Goal: Task Accomplishment & Management: Manage account settings

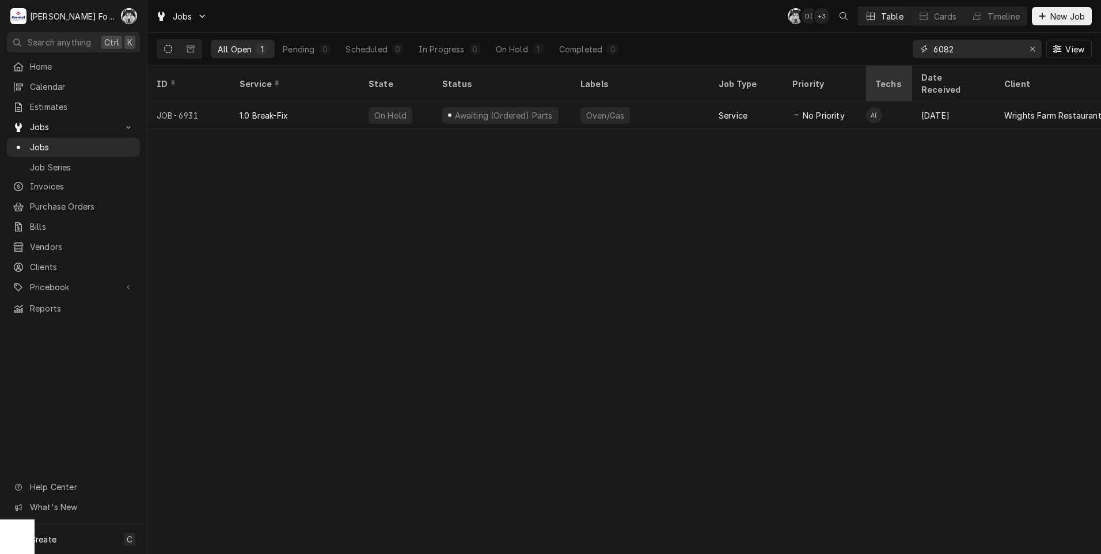
type input "6082"
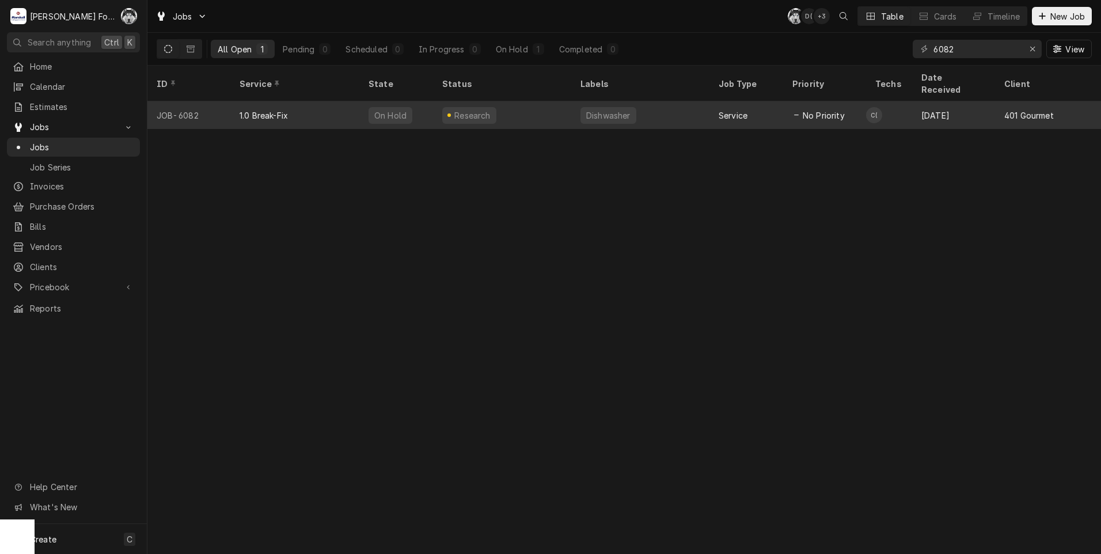
click at [397, 107] on div "On Hold" at bounding box center [390, 115] width 44 height 17
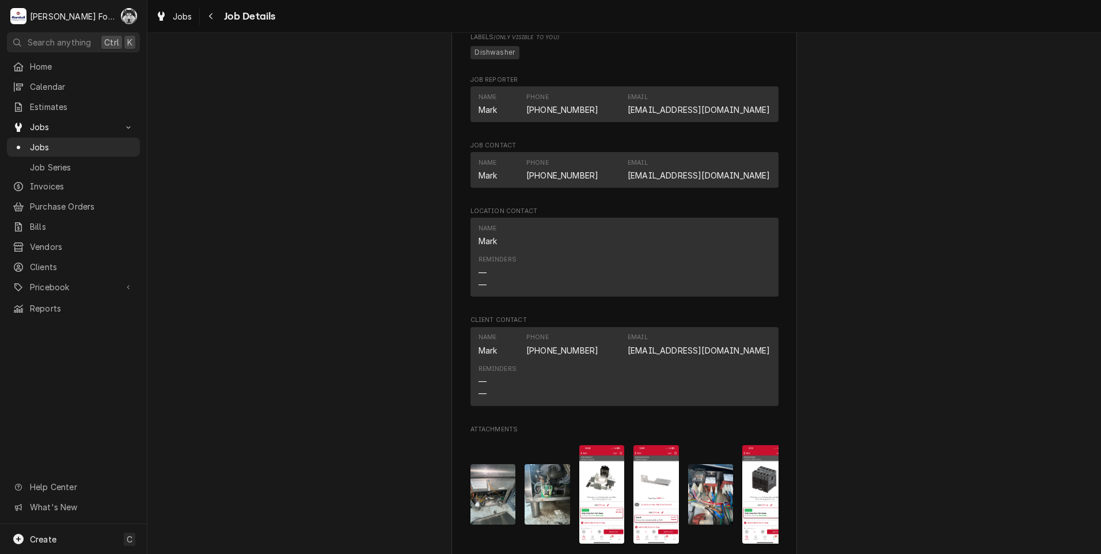
scroll to position [1648, 0]
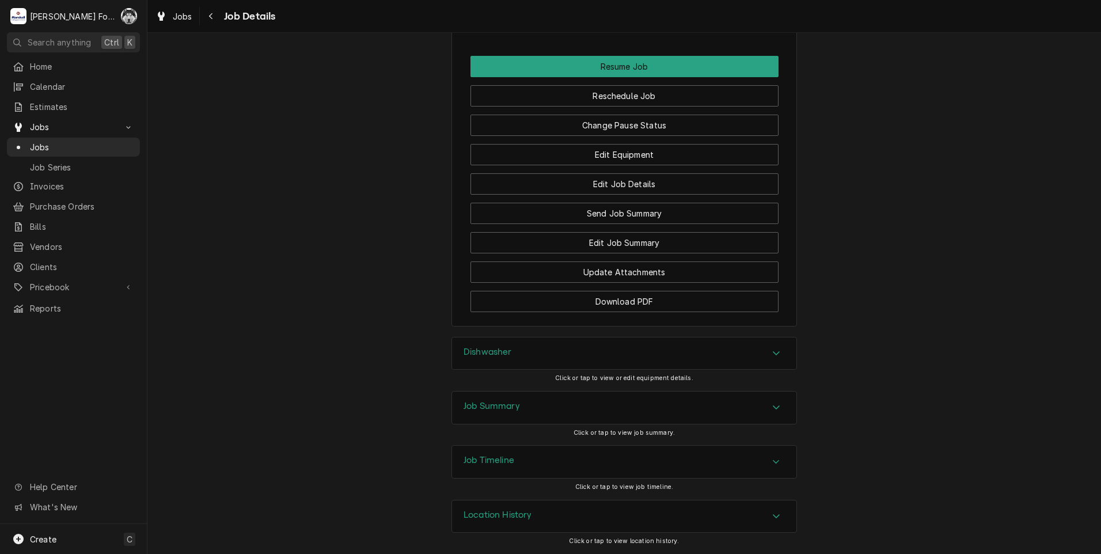
click at [531, 424] on div "Job Summary" at bounding box center [623, 407] width 345 height 33
click at [530, 411] on div "Job Summary" at bounding box center [624, 407] width 344 height 32
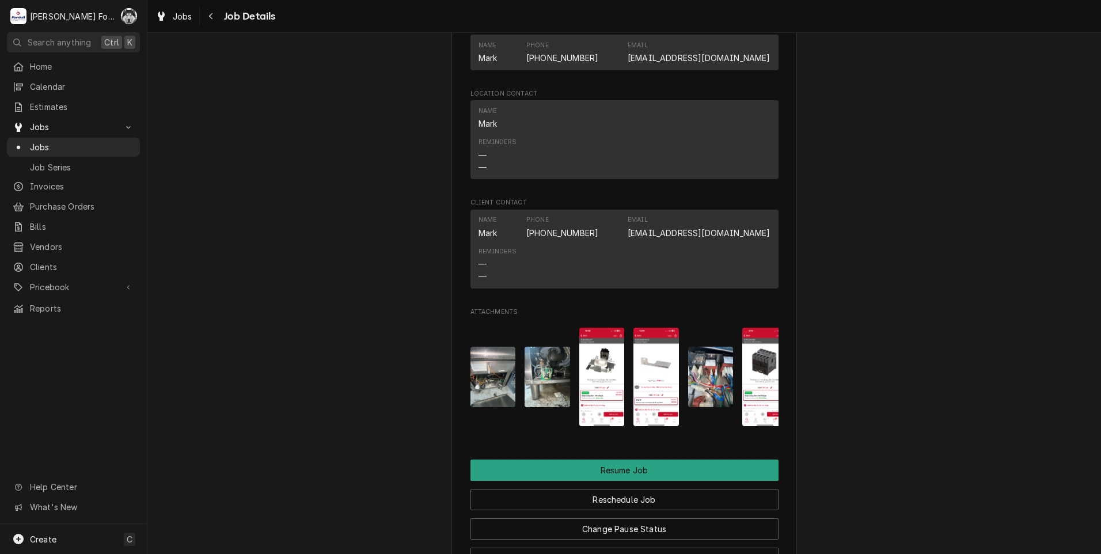
scroll to position [0, 18]
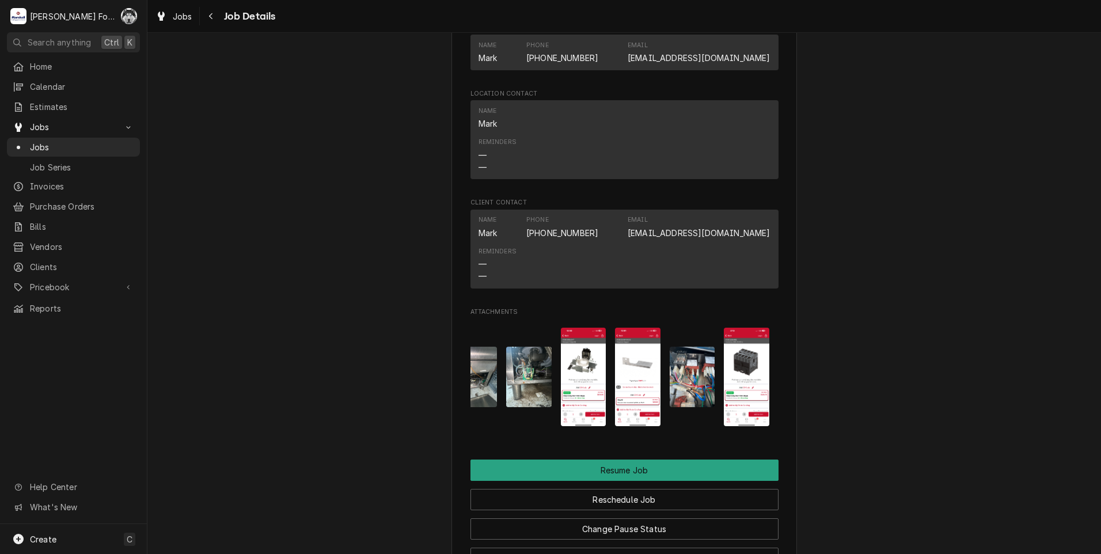
click at [576, 377] on img "Attachments" at bounding box center [583, 377] width 45 height 98
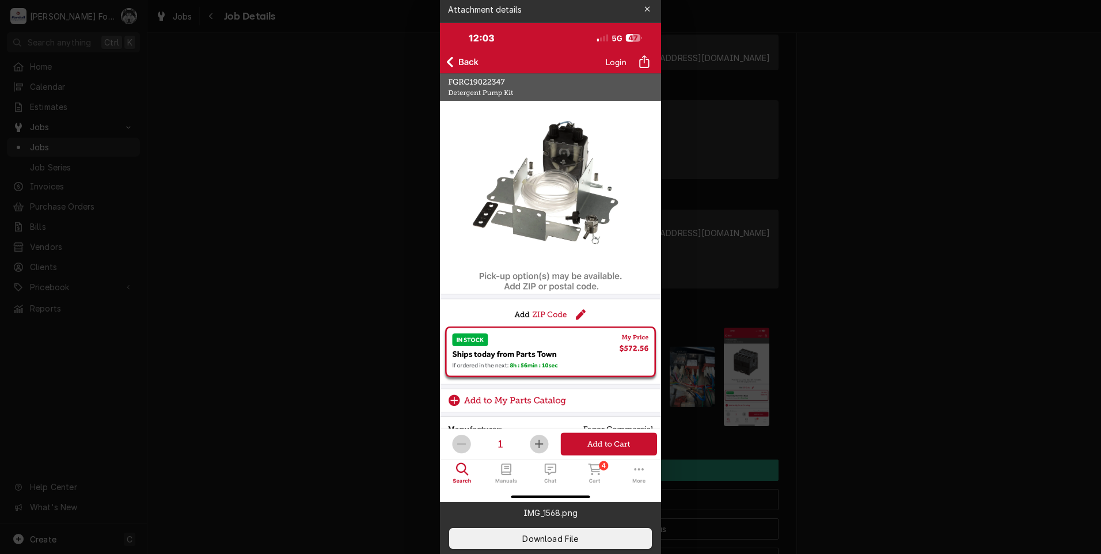
drag, startPoint x: 955, startPoint y: 336, endPoint x: 929, endPoint y: 332, distance: 26.3
click at [954, 336] on div at bounding box center [550, 277] width 1101 height 554
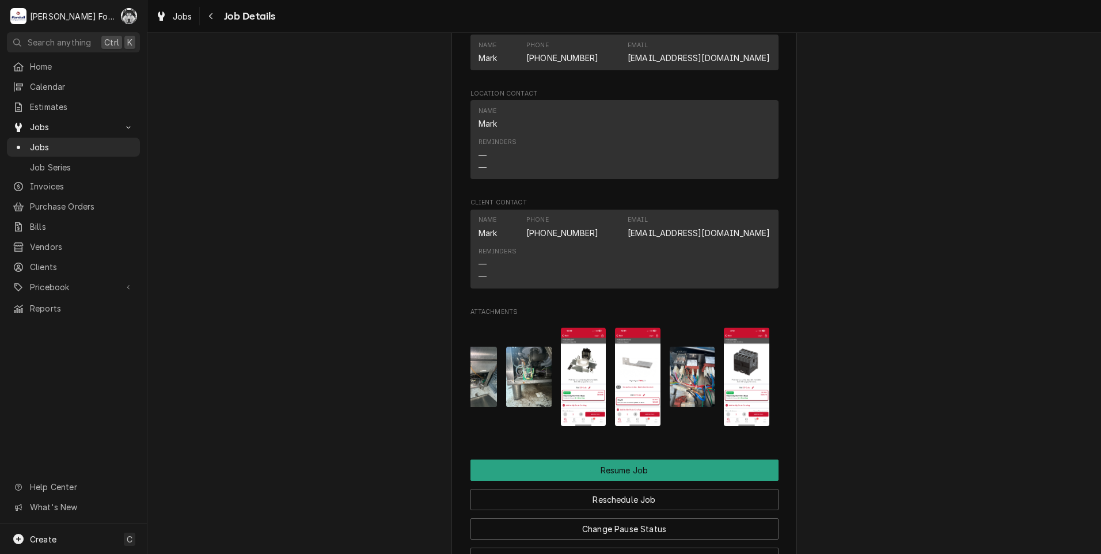
click at [634, 385] on img "Attachments" at bounding box center [637, 377] width 45 height 98
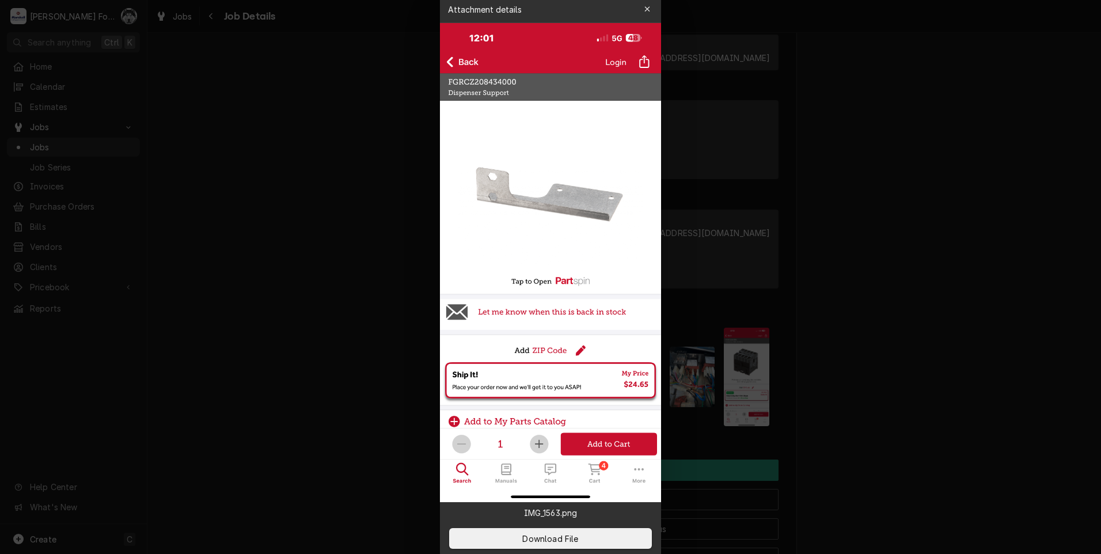
click at [953, 386] on div at bounding box center [550, 277] width 1101 height 554
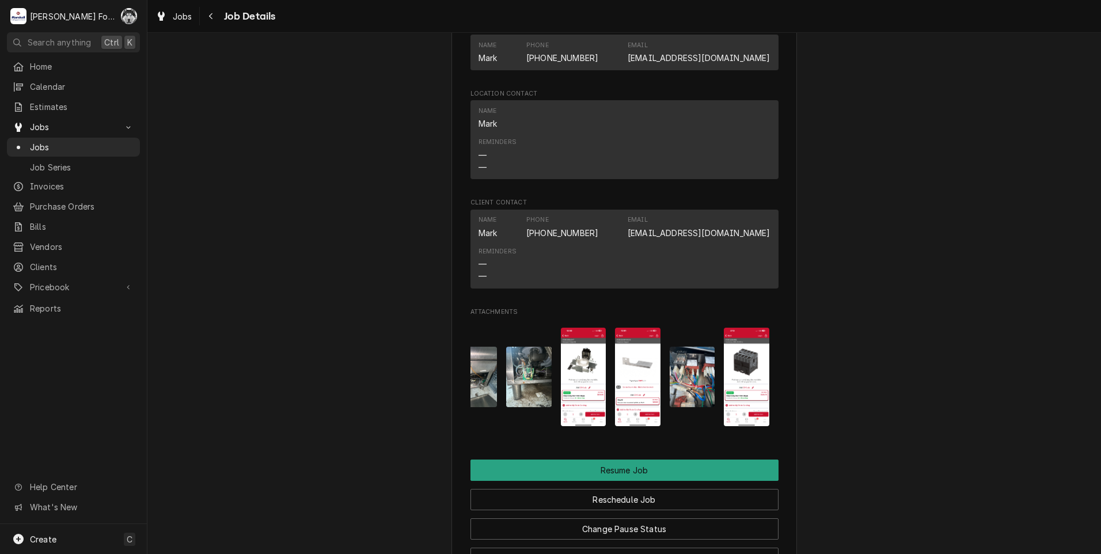
click at [752, 373] on img "Attachments" at bounding box center [746, 377] width 45 height 98
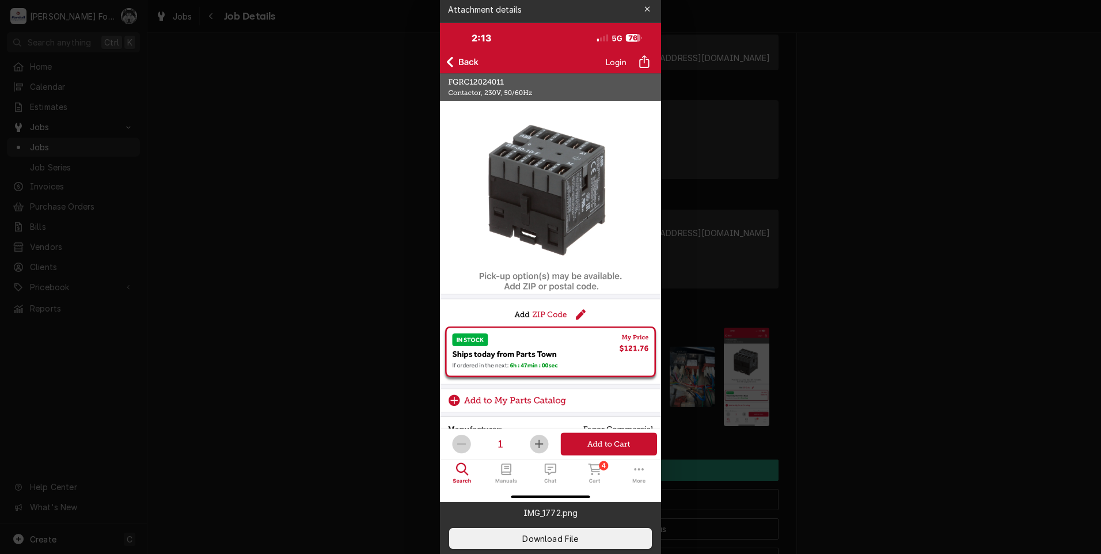
click at [162, 254] on div at bounding box center [550, 277] width 1101 height 554
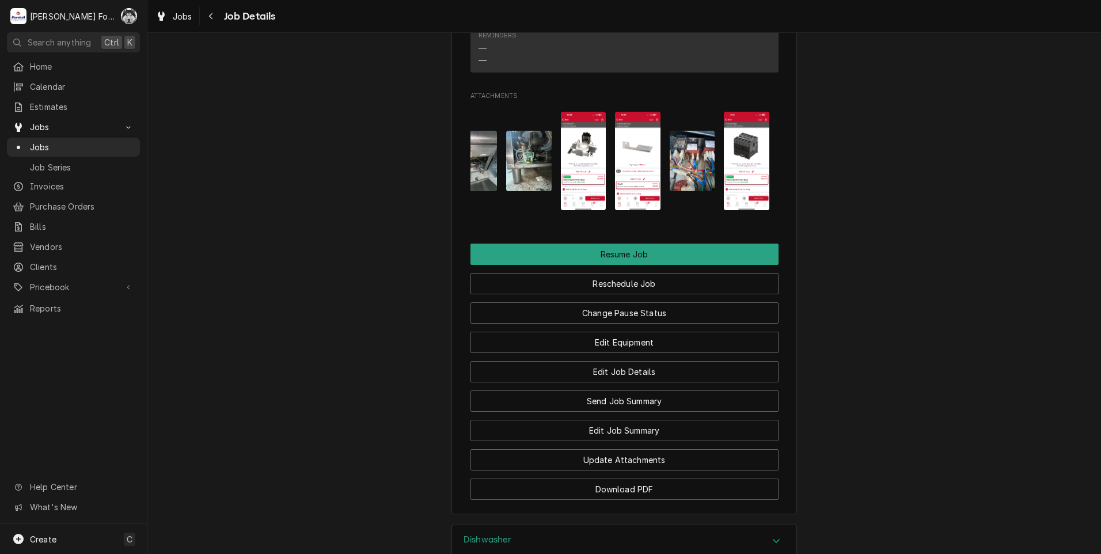
scroll to position [1523, 0]
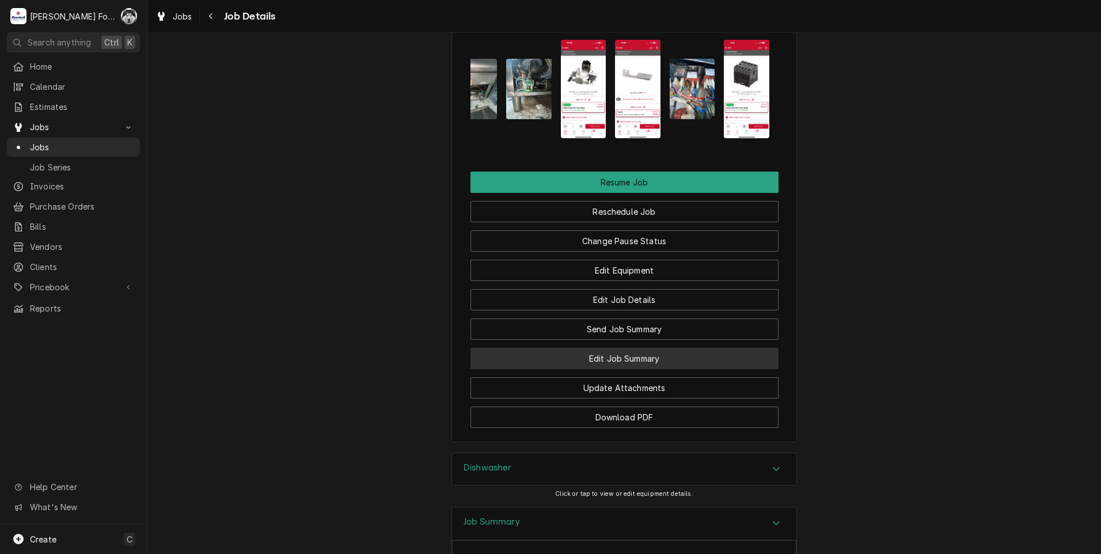
click at [609, 366] on button "Edit Job Summary" at bounding box center [624, 358] width 308 height 21
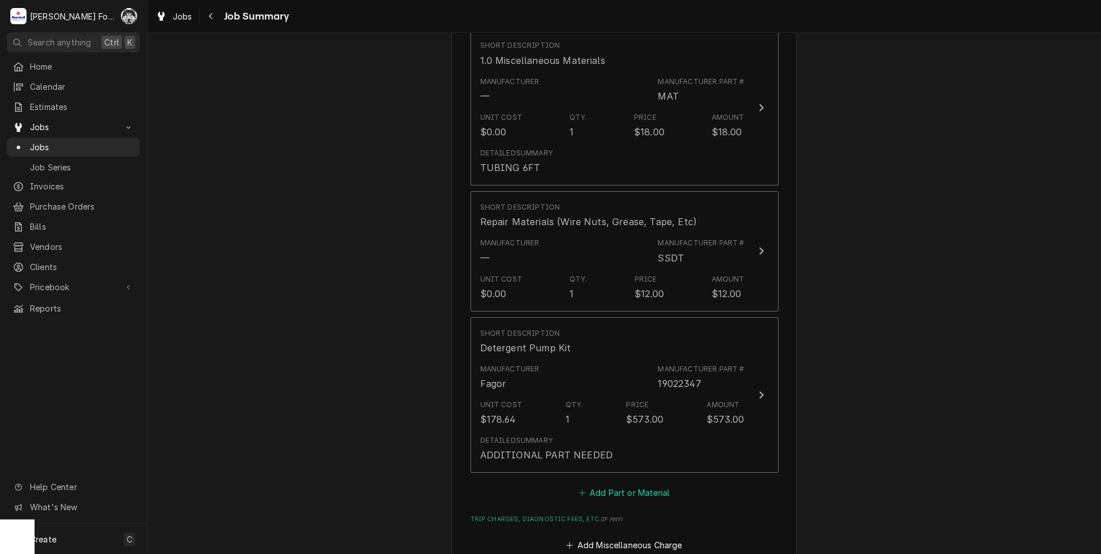
scroll to position [2073, 0]
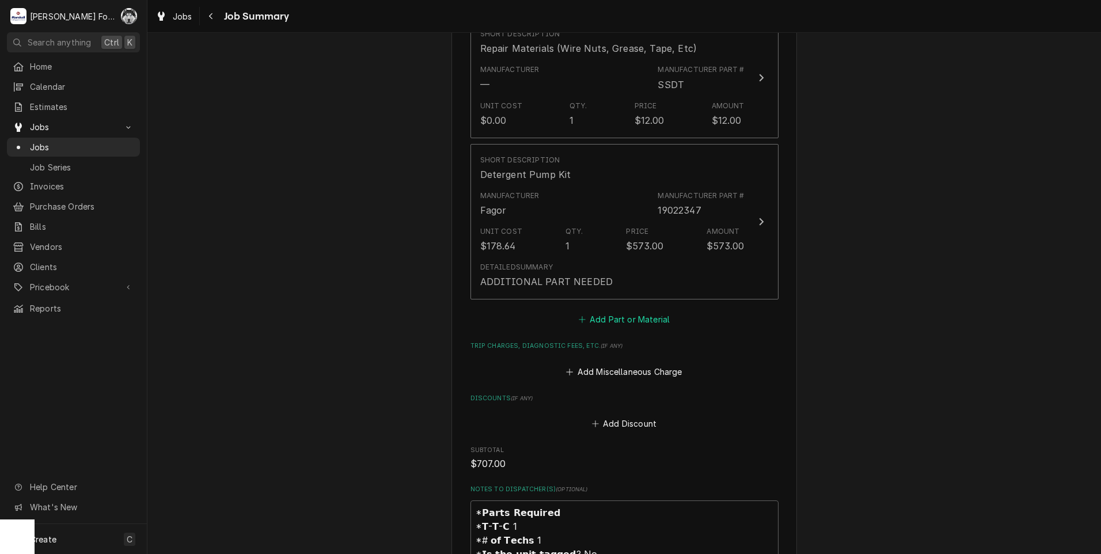
click at [634, 311] on button "Add Part or Material" at bounding box center [623, 319] width 95 height 16
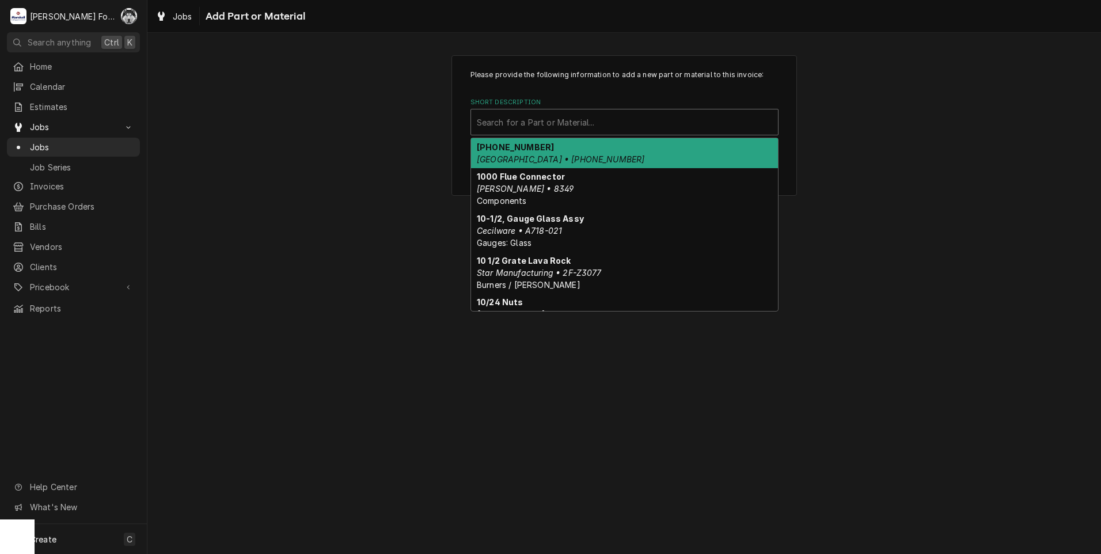
click at [583, 127] on div "Short Description" at bounding box center [624, 122] width 295 height 21
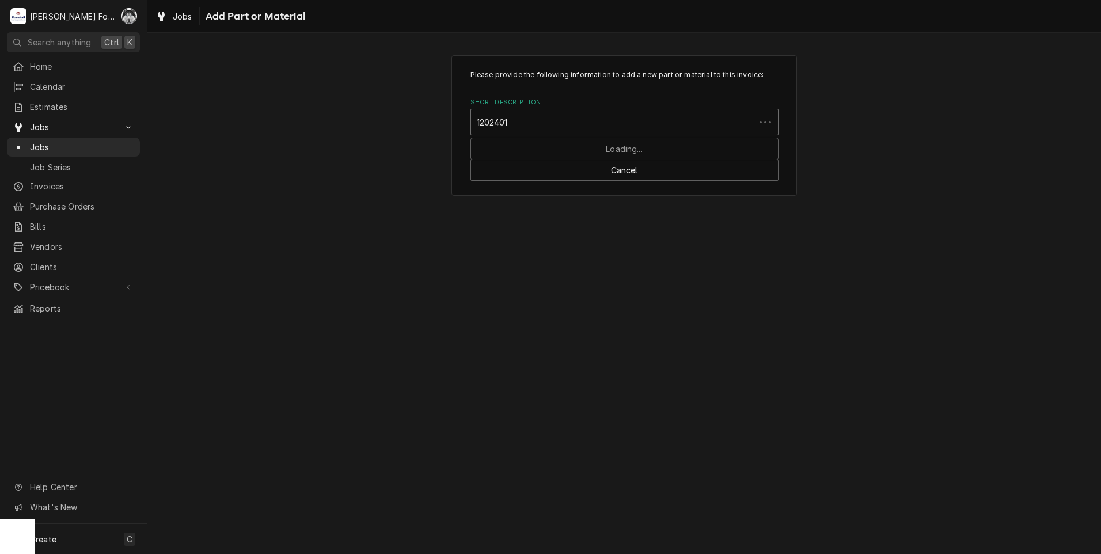
type input "12024011"
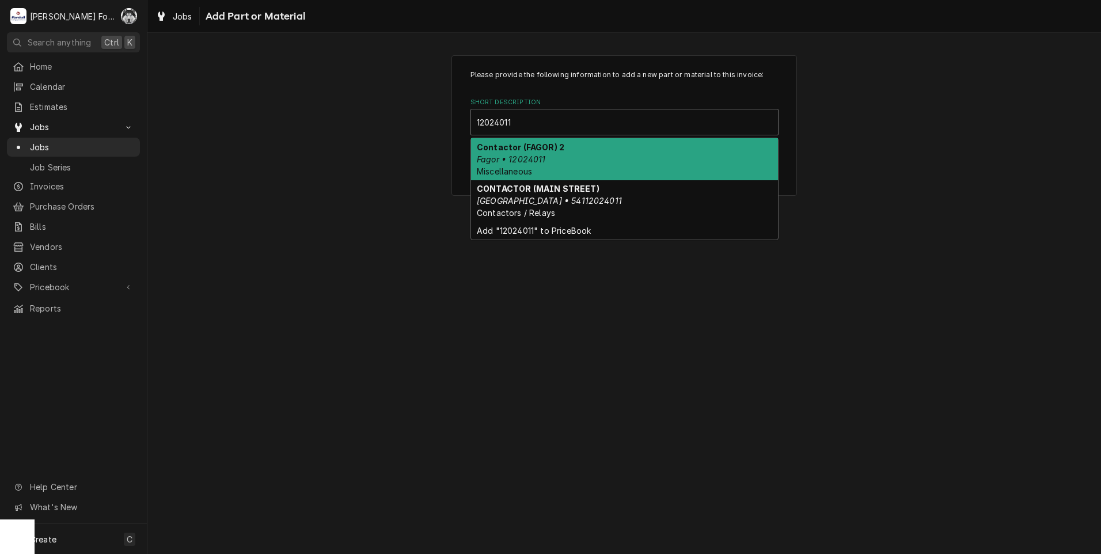
click at [538, 160] on em "Fagor • 12024011" at bounding box center [511, 159] width 69 height 10
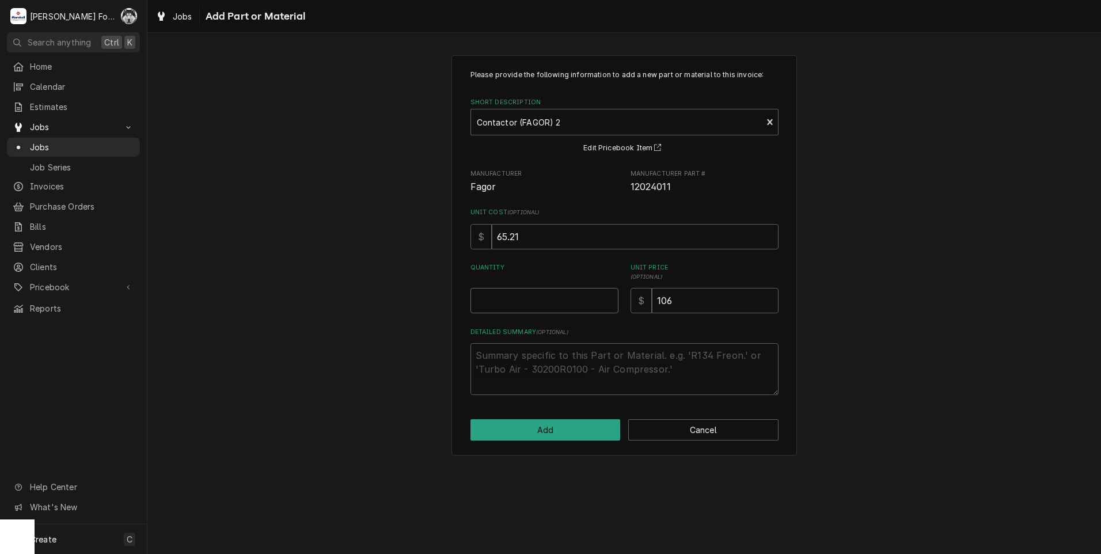
type textarea "x"
type input "0.5"
click at [607, 295] on input "0.5" at bounding box center [544, 300] width 148 height 25
type textarea "x"
type input "1"
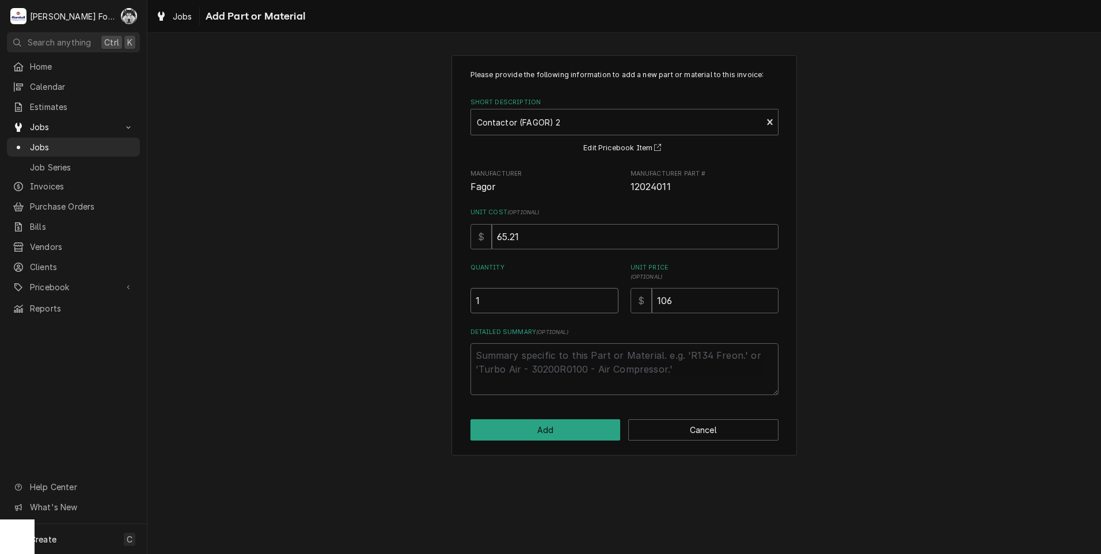
click at [607, 295] on input "1" at bounding box center [544, 300] width 148 height 25
drag, startPoint x: 685, startPoint y: 299, endPoint x: 586, endPoint y: 314, distance: 99.5
click at [595, 314] on div "Please provide the following information to add a new part or material to this …" at bounding box center [624, 232] width 308 height 325
type textarea "x"
type input "1"
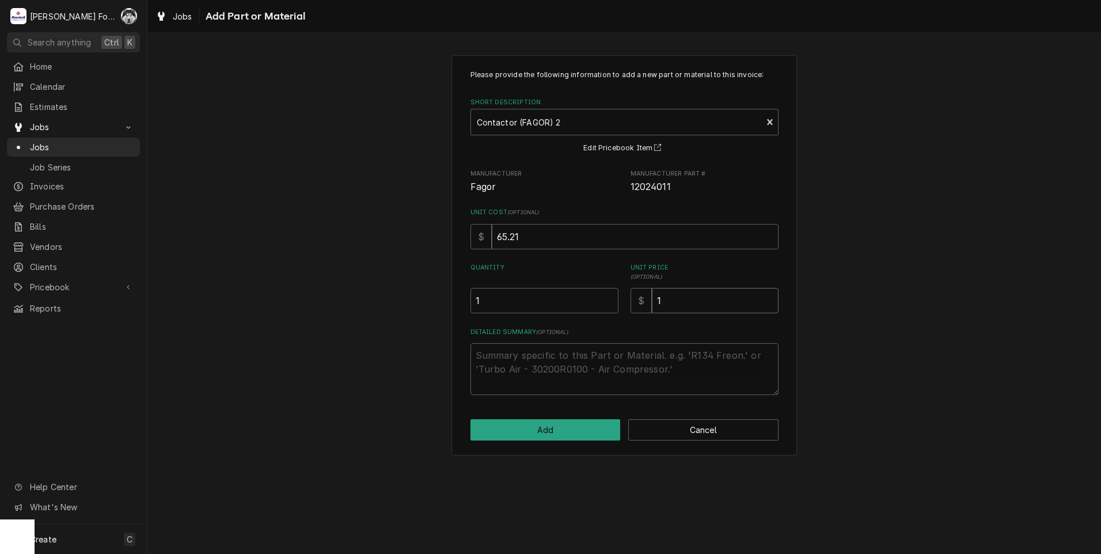
type textarea "x"
type input "12"
type textarea "x"
type input "122"
drag, startPoint x: 384, startPoint y: 113, endPoint x: 573, endPoint y: 432, distance: 371.4
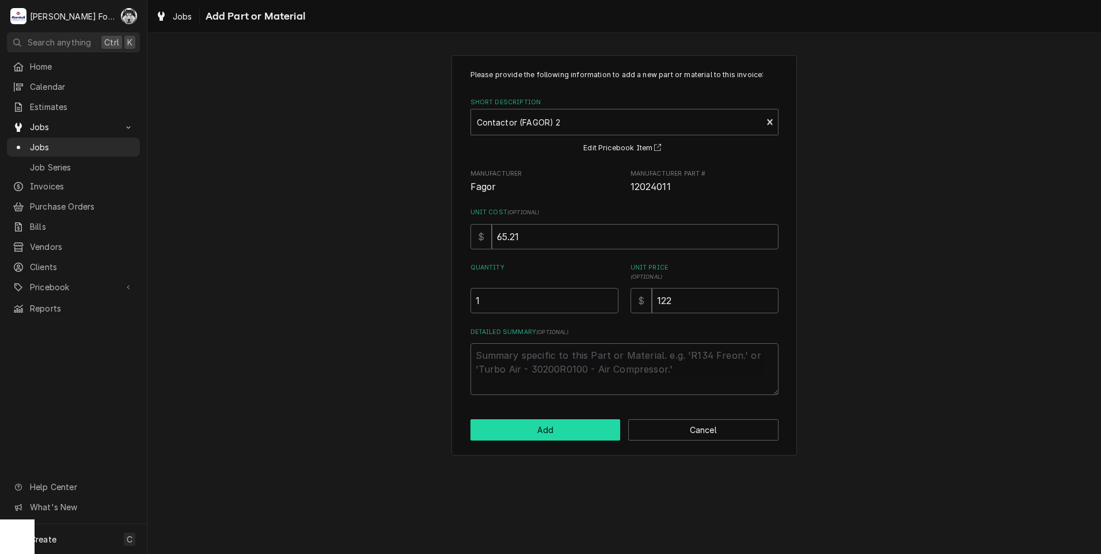
click at [573, 432] on button "Add" at bounding box center [545, 429] width 150 height 21
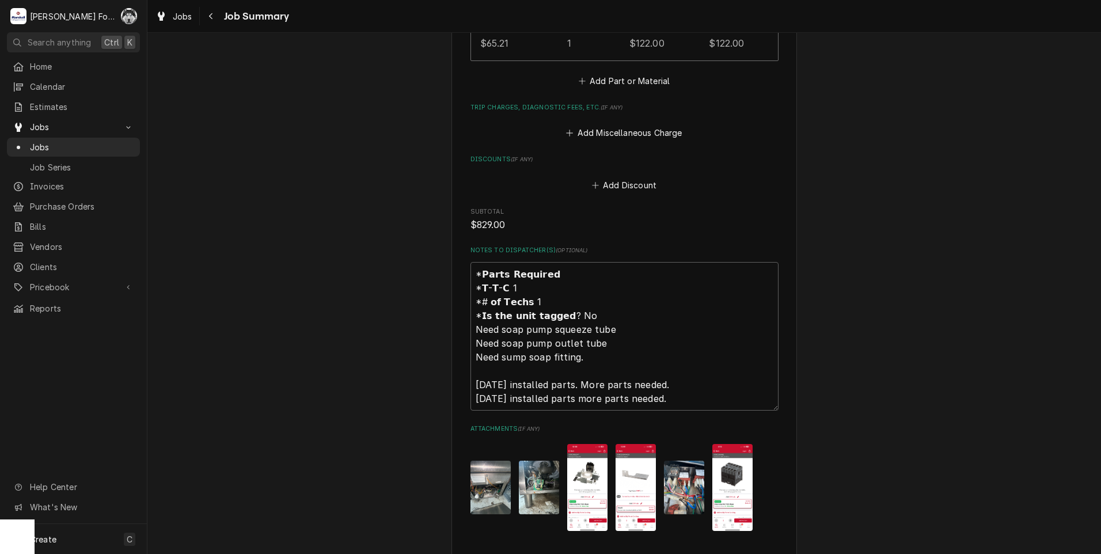
scroll to position [2601, 0]
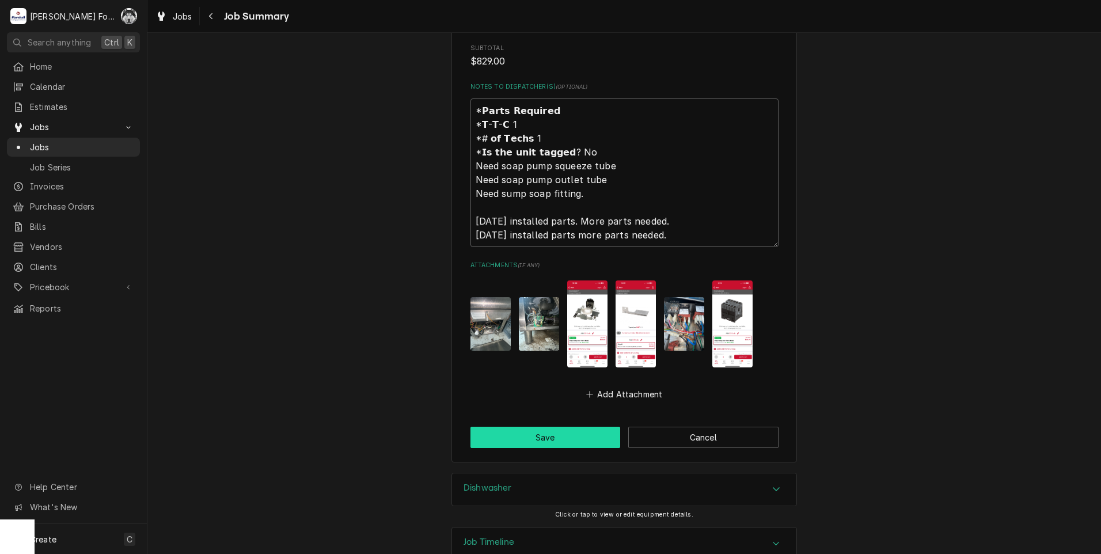
click at [529, 427] on button "Save" at bounding box center [545, 437] width 150 height 21
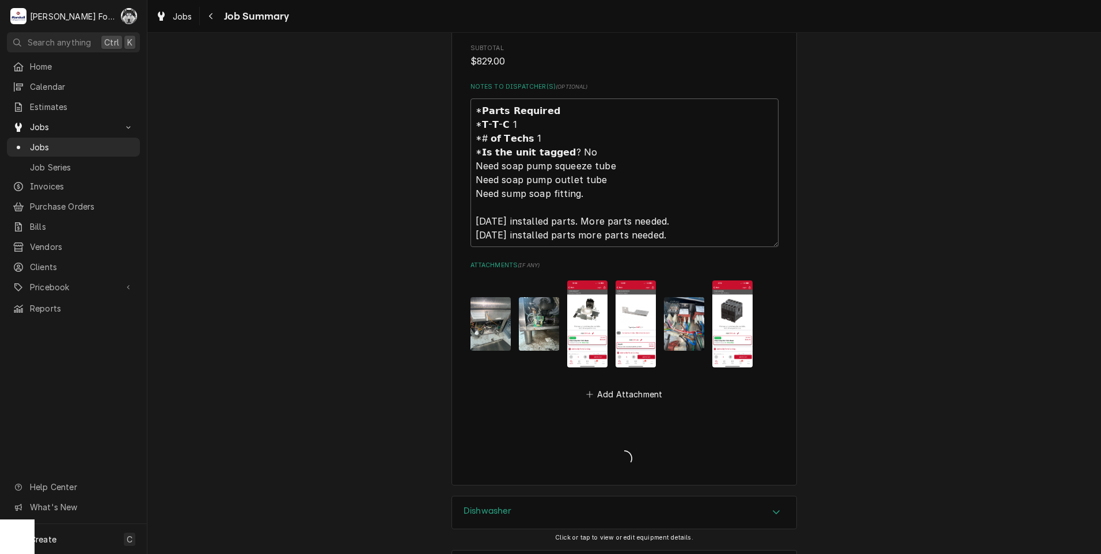
type textarea "x"
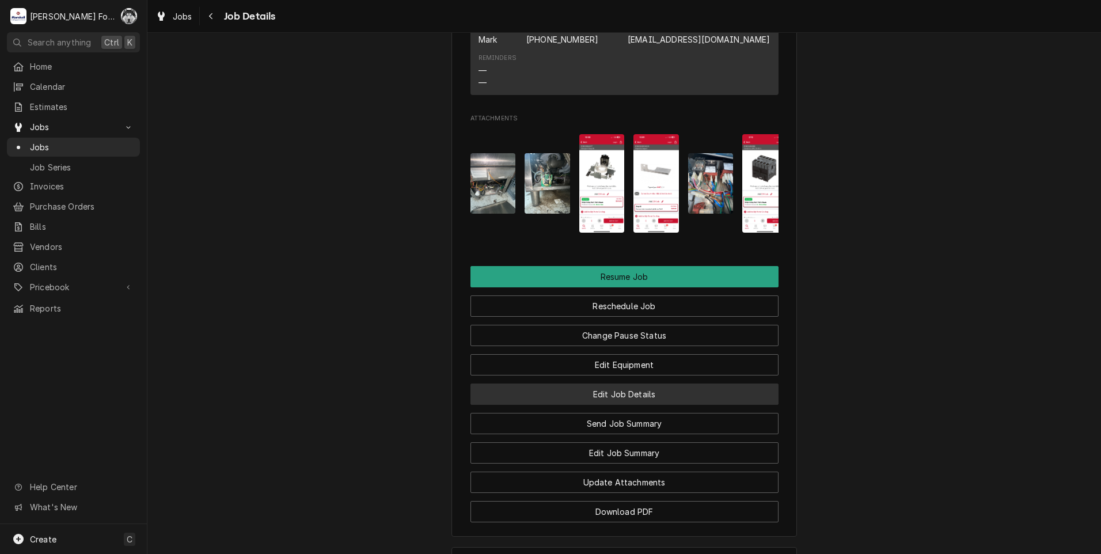
scroll to position [1439, 0]
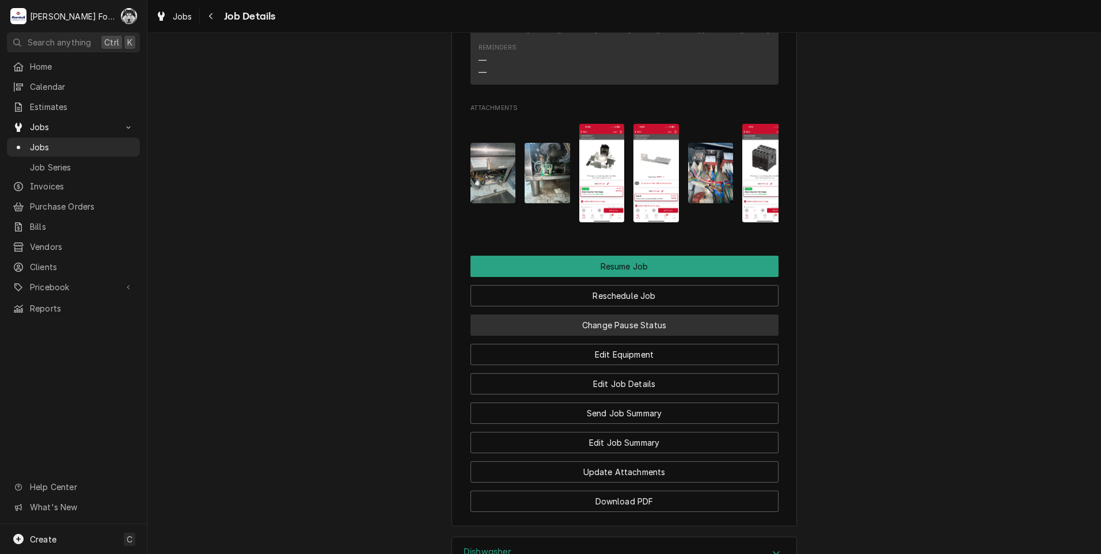
click at [607, 336] on button "Change Pause Status" at bounding box center [624, 324] width 308 height 21
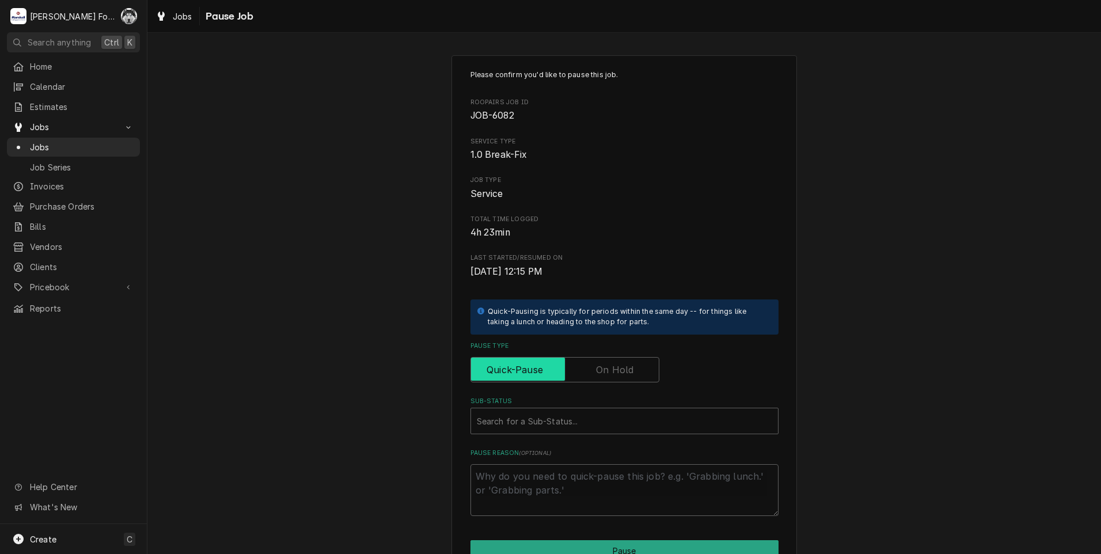
click at [591, 372] on input "Pause Type" at bounding box center [565, 369] width 178 height 25
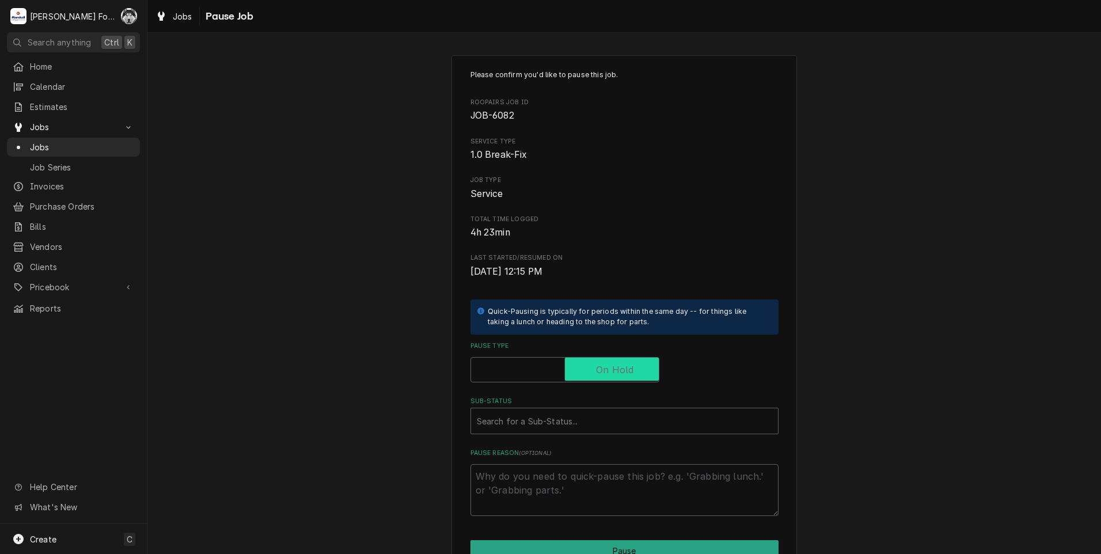
checkbox input "true"
click at [570, 433] on div "Search for a Sub-Status..." at bounding box center [624, 420] width 307 height 25
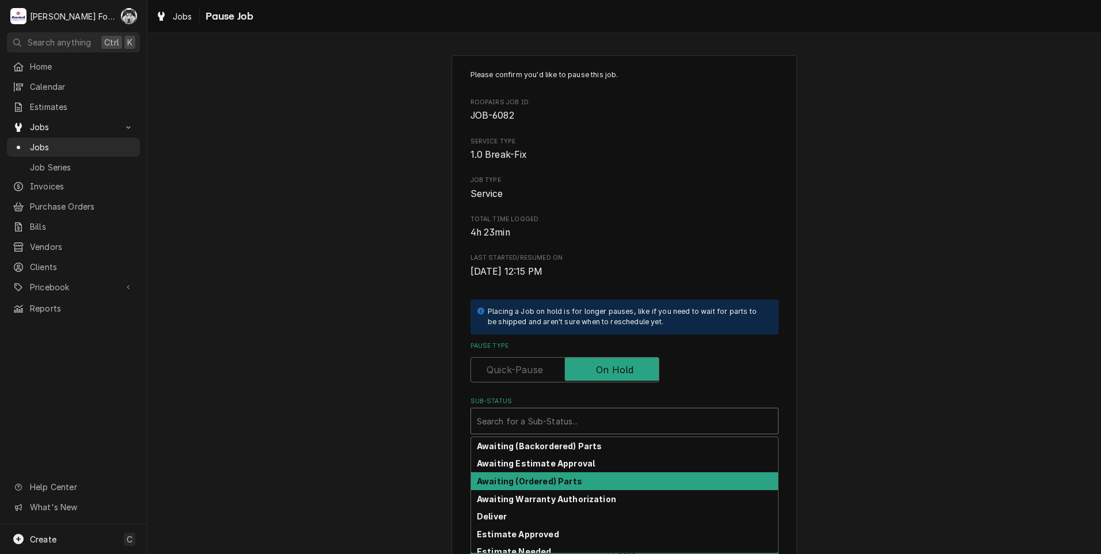
click at [550, 482] on strong "Awaiting (Ordered) Parts" at bounding box center [529, 481] width 105 height 10
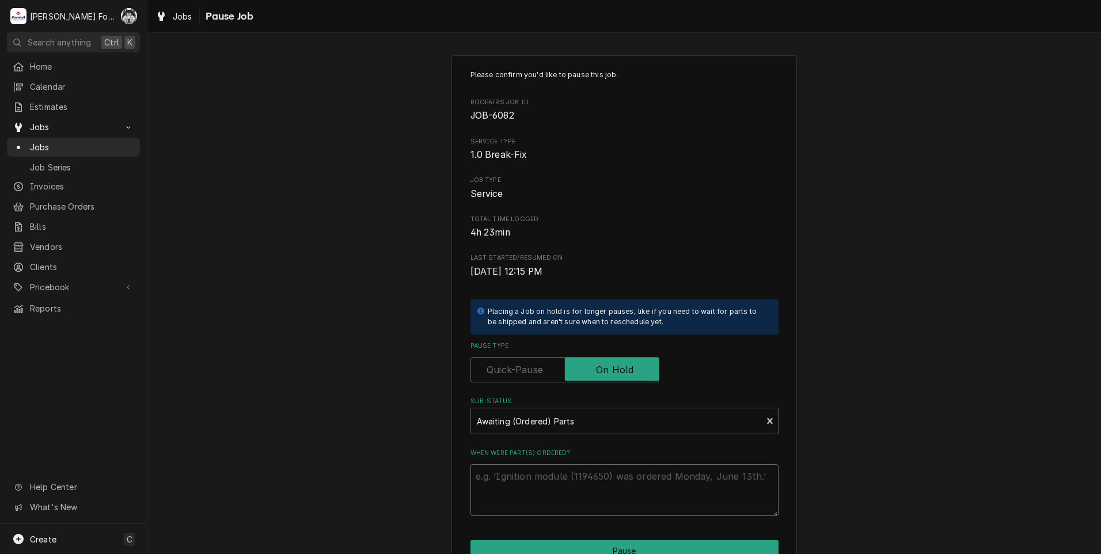
click at [546, 480] on textarea "When were part(s) ordered?" at bounding box center [624, 490] width 308 height 52
type textarea "x"
type textarea "9"
type textarea "x"
type textarea "9/"
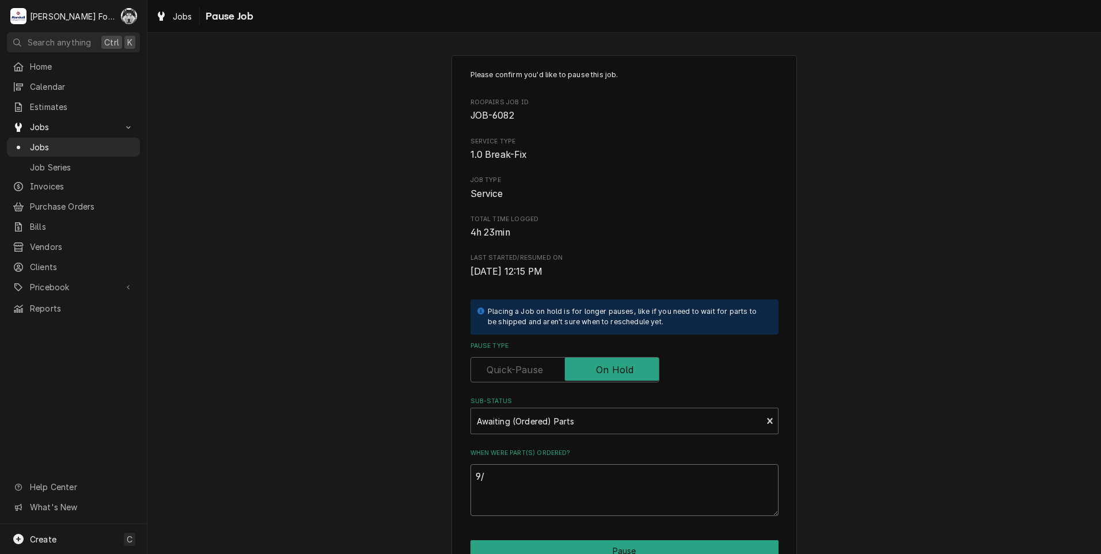
type textarea "x"
type textarea "9/2"
type textarea "x"
type textarea "9/2/"
type textarea "x"
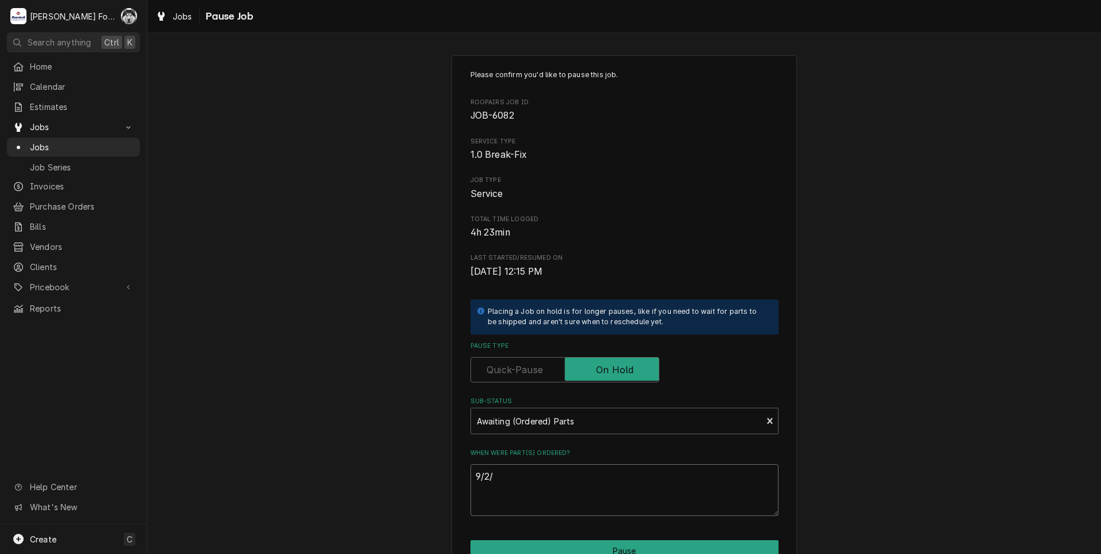
type textarea "9/2/2"
type textarea "x"
type textarea "9/2/20"
type textarea "x"
type textarea "9/2/202"
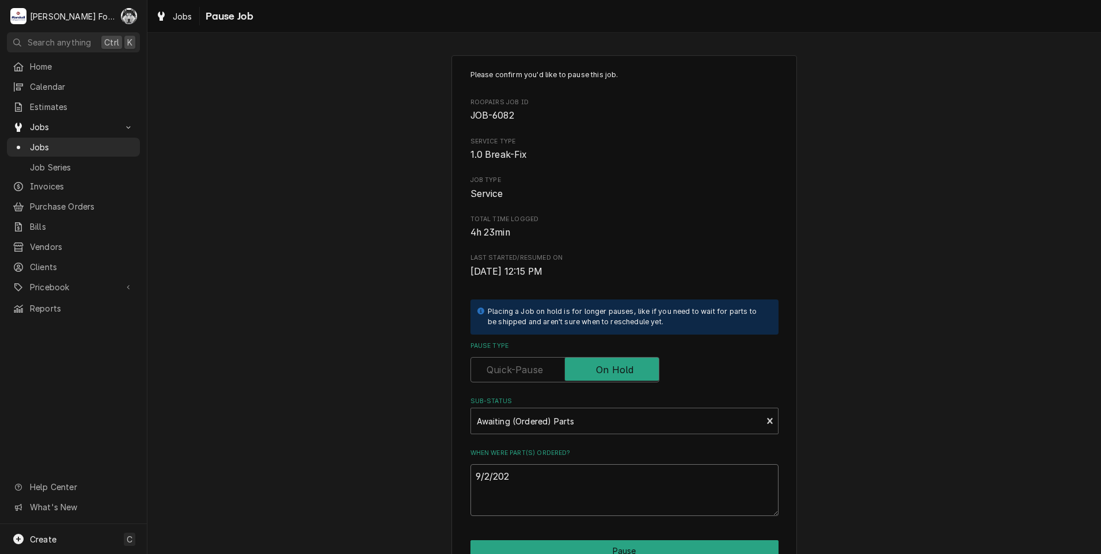
type textarea "x"
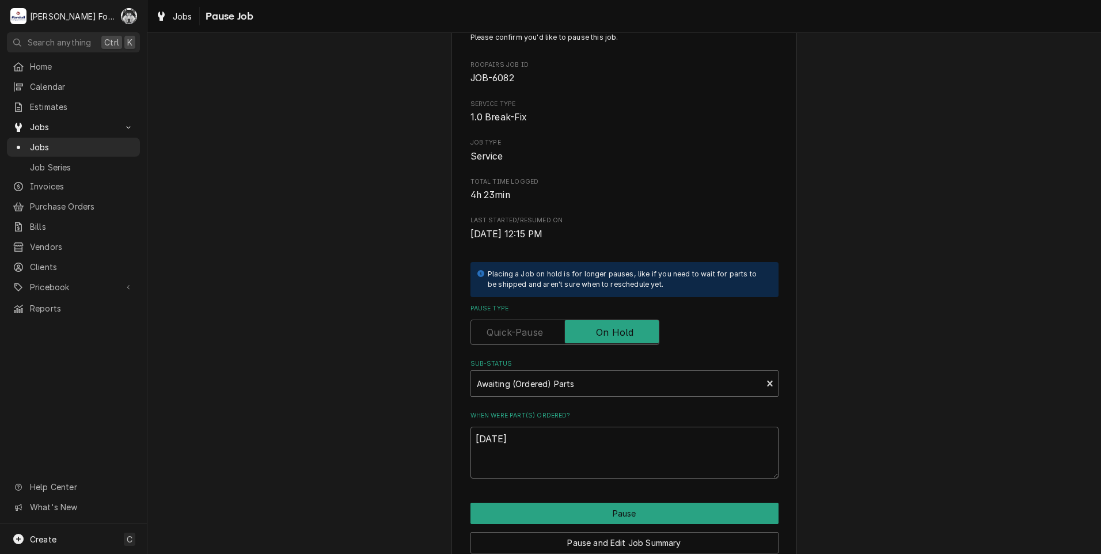
scroll to position [58, 0]
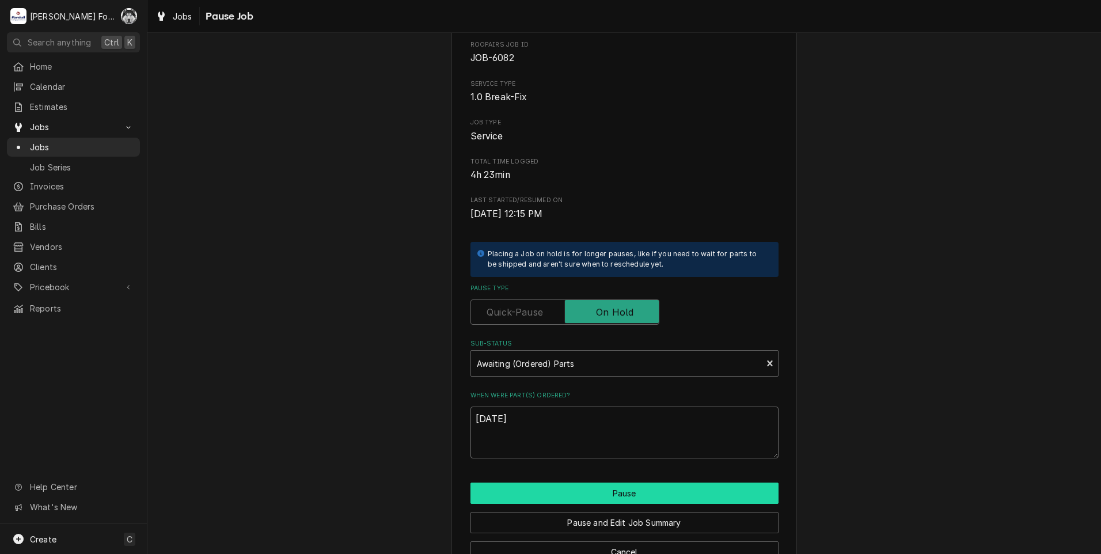
type textarea "[DATE]"
click at [570, 488] on button "Pause" at bounding box center [624, 492] width 308 height 21
type textarea "x"
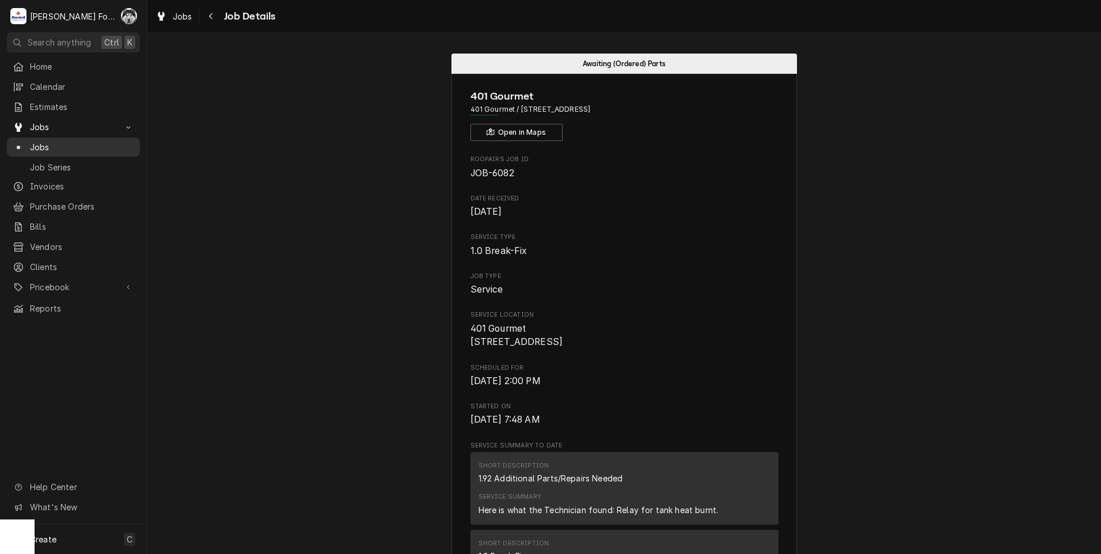
click at [37, 143] on span "Jobs" at bounding box center [82, 147] width 104 height 12
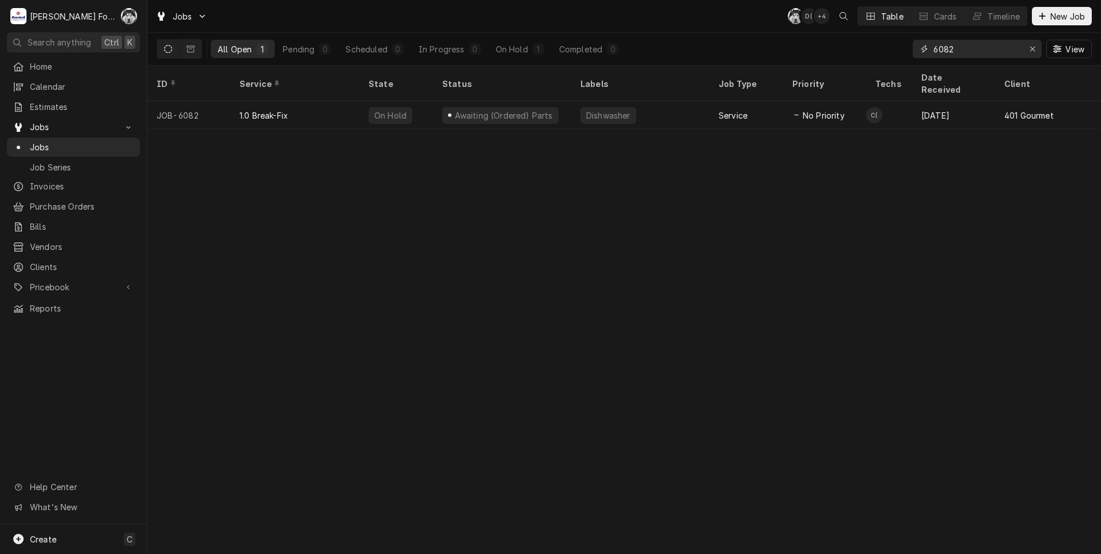
drag, startPoint x: 962, startPoint y: 52, endPoint x: 835, endPoint y: 54, distance: 126.7
click at [835, 54] on div "All Open 1 Pending 0 Scheduled 0 In Progress 0 On Hold 1 Completed 0 6082 View" at bounding box center [624, 49] width 935 height 32
type input "6583"
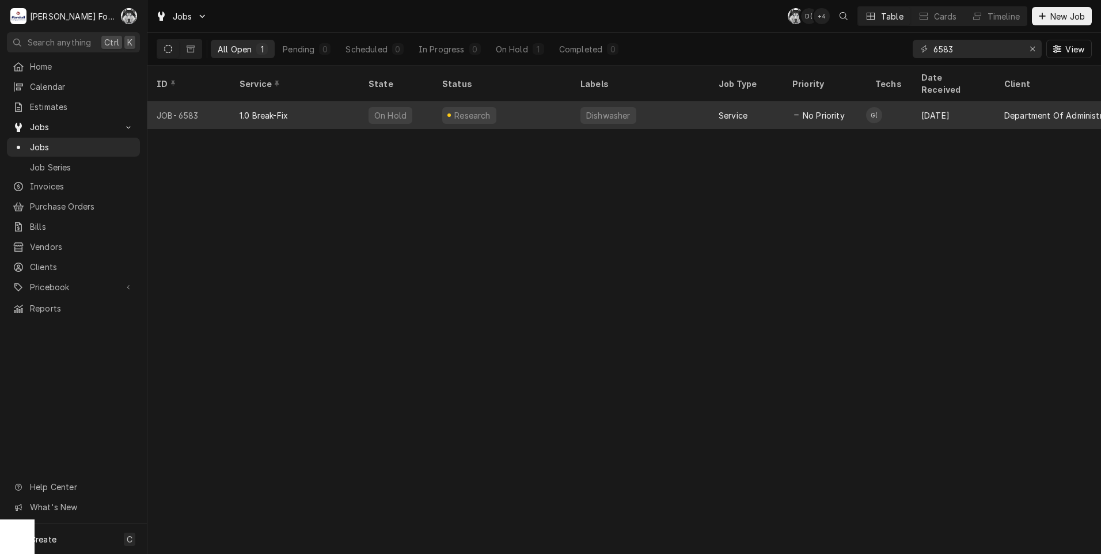
click at [641, 105] on div "Dishwasher" at bounding box center [640, 115] width 138 height 28
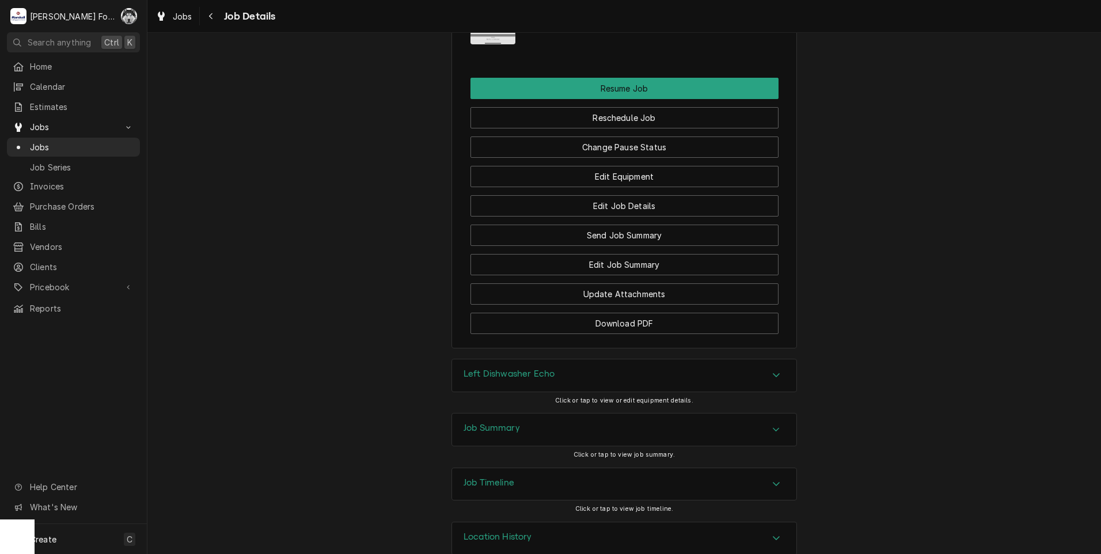
scroll to position [1818, 0]
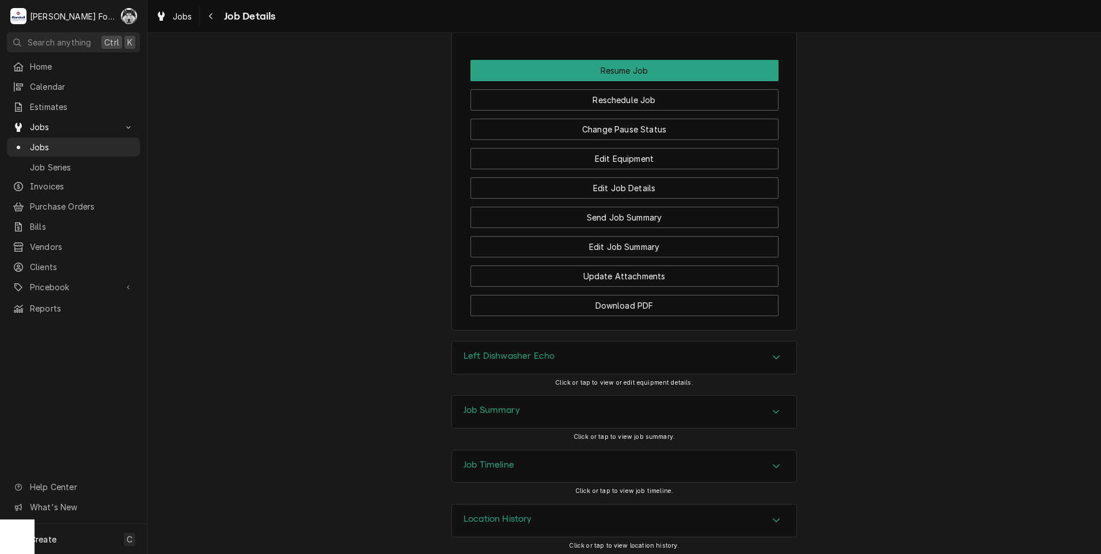
click at [535, 351] on h3 "Left Dishwasher Echo" at bounding box center [508, 356] width 91 height 11
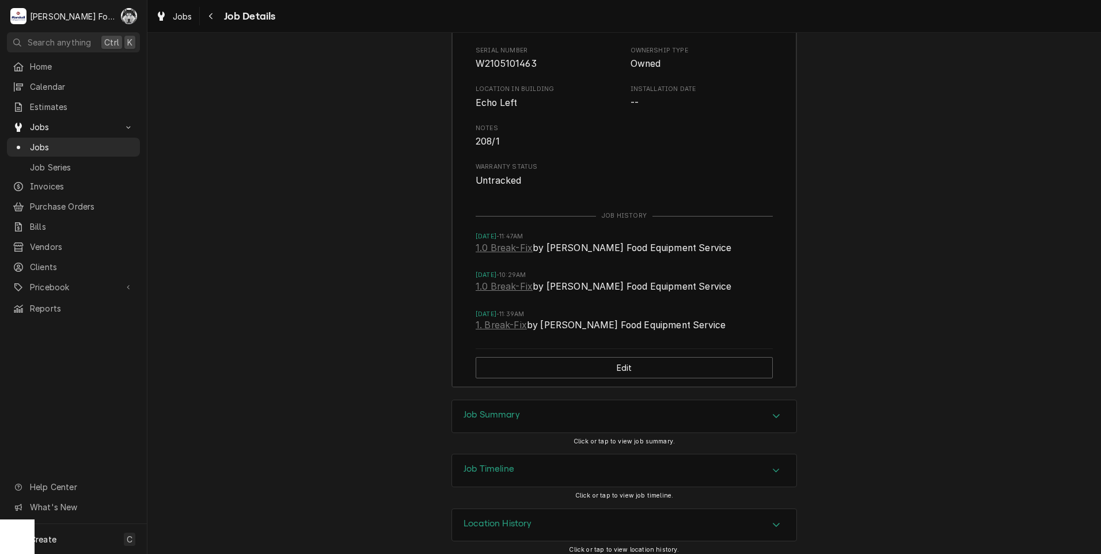
scroll to position [2241, 0]
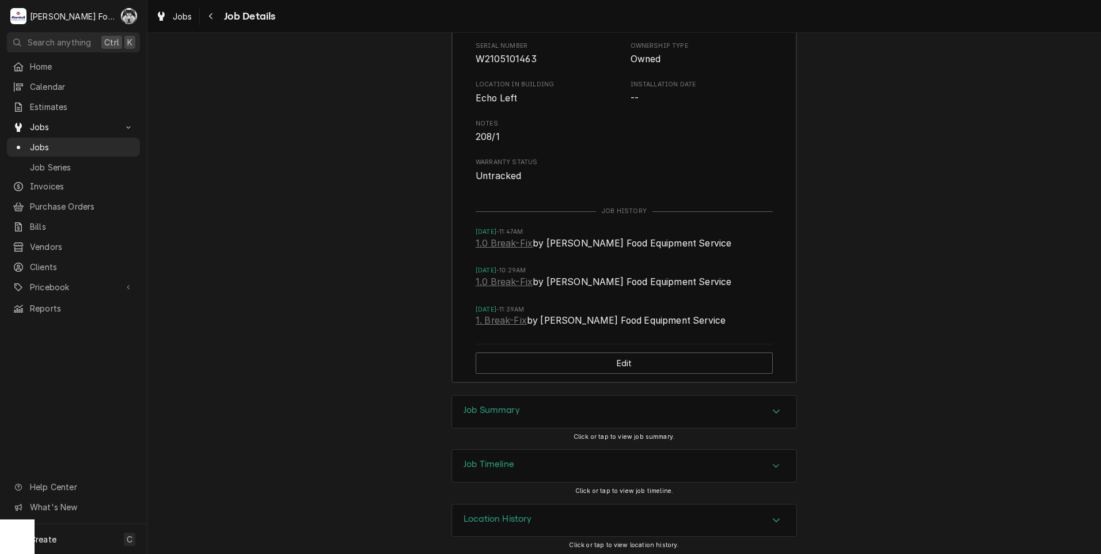
click at [518, 404] on div "Job Summary" at bounding box center [624, 412] width 344 height 32
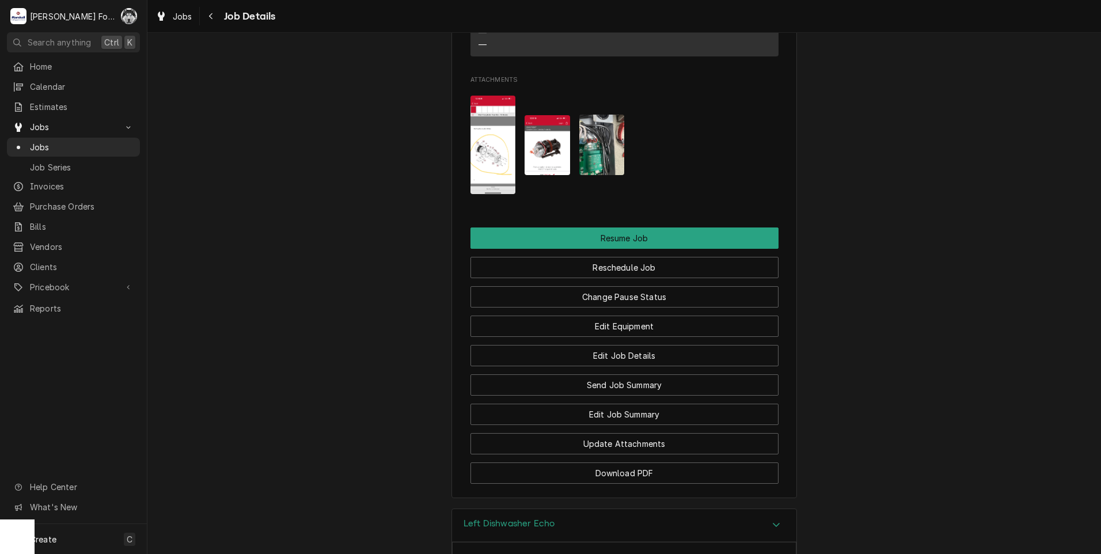
scroll to position [1670, 0]
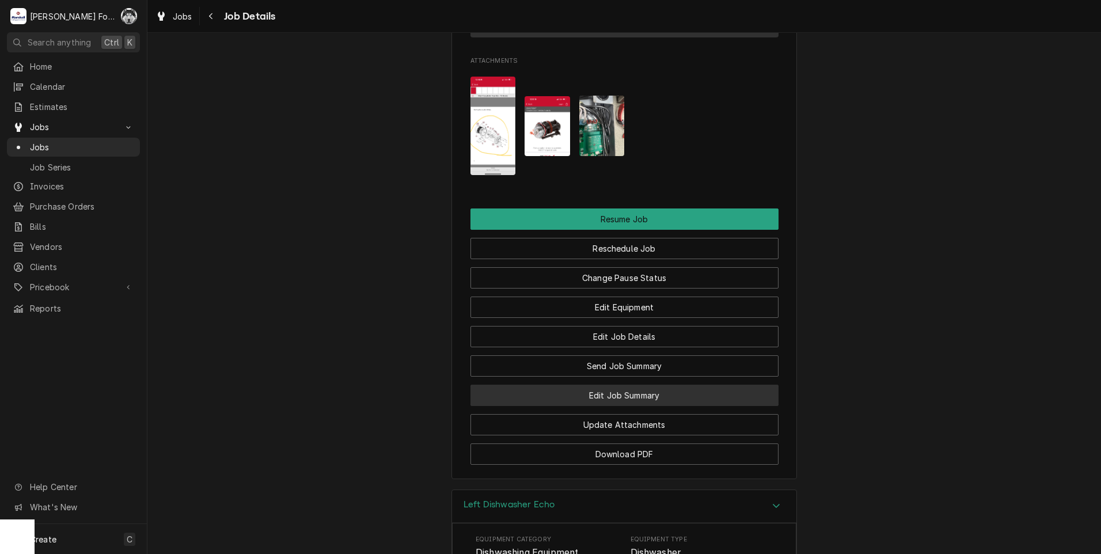
click at [608, 390] on button "Edit Job Summary" at bounding box center [624, 395] width 308 height 21
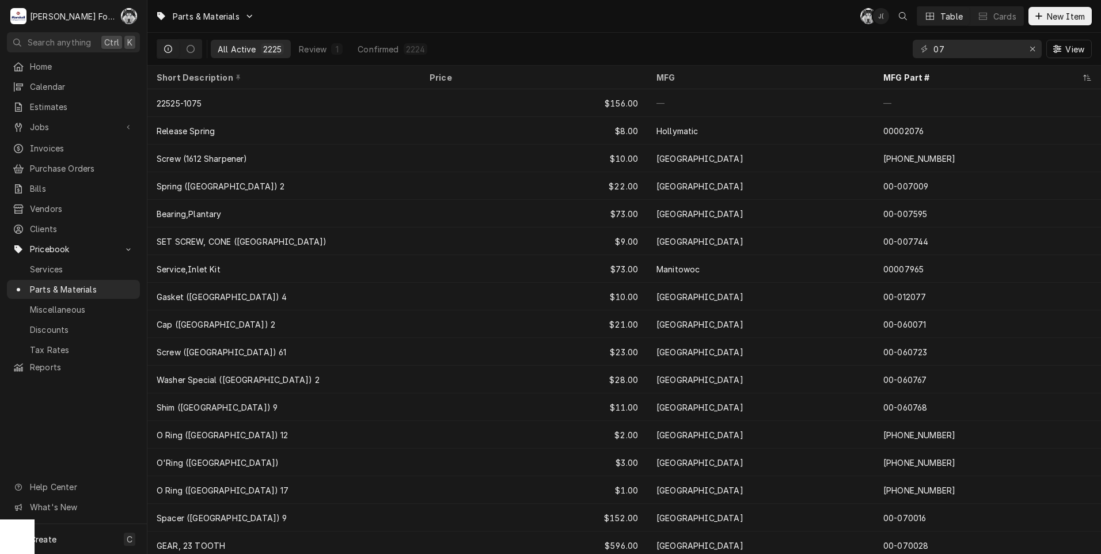
click at [1062, 6] on div "C( J( Table Cards New Item" at bounding box center [975, 16] width 231 height 20
click at [1050, 15] on span "New Item" at bounding box center [1065, 16] width 43 height 12
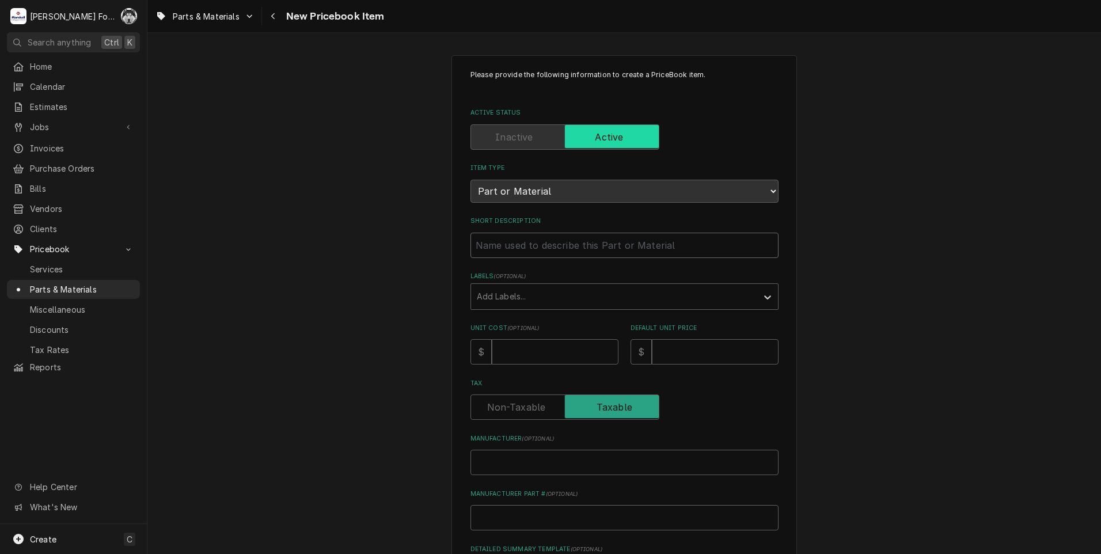
click at [536, 247] on input "Short Description" at bounding box center [624, 245] width 308 height 25
type textarea "x"
type input "F"
type textarea "x"
type input "FU"
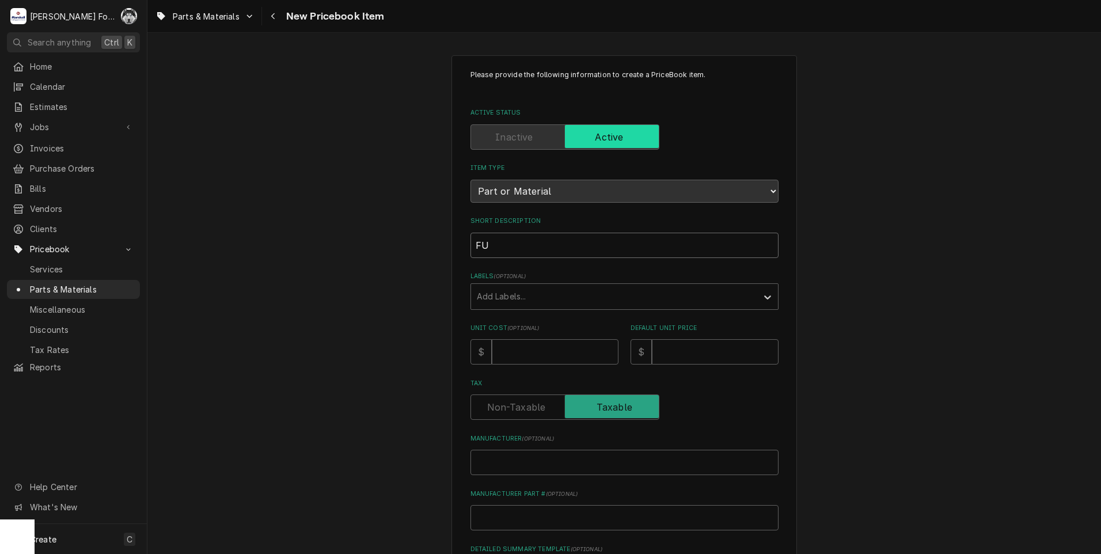
type textarea "x"
type input "FUS"
type textarea "x"
type input "FUSE"
type textarea "x"
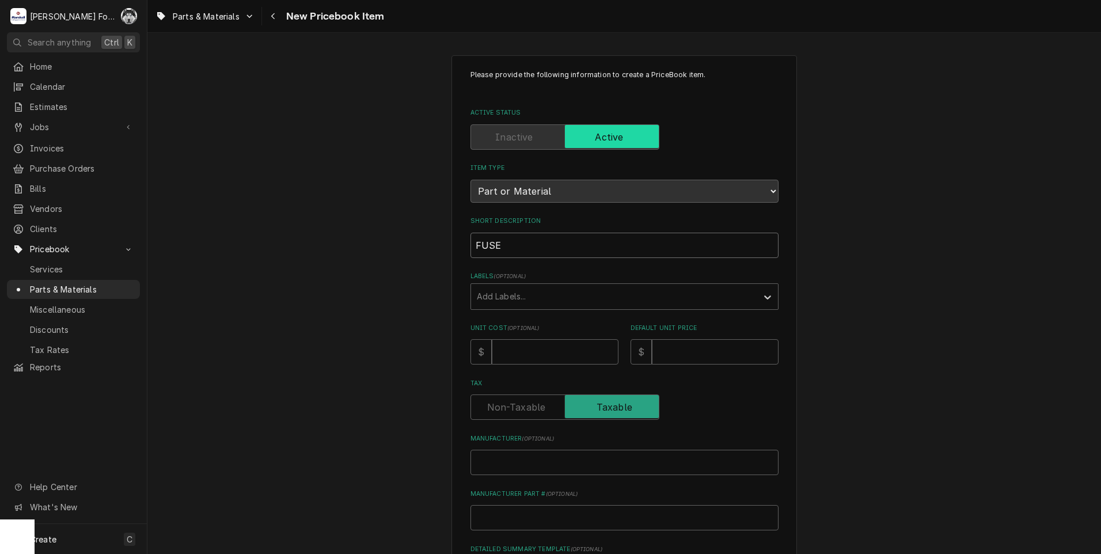
type input "FUSE"
type textarea "x"
type input "FUSE ."
type textarea "x"
type input "FUSE .6"
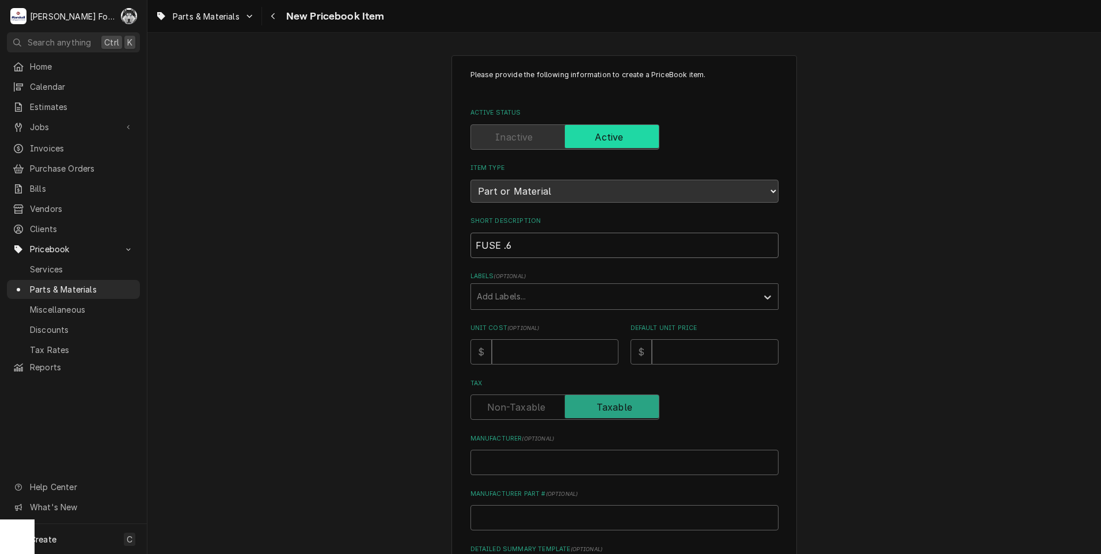
type textarea "x"
type input "FUSE .63"
type textarea "x"
type input "FUSE .63"
type textarea "x"
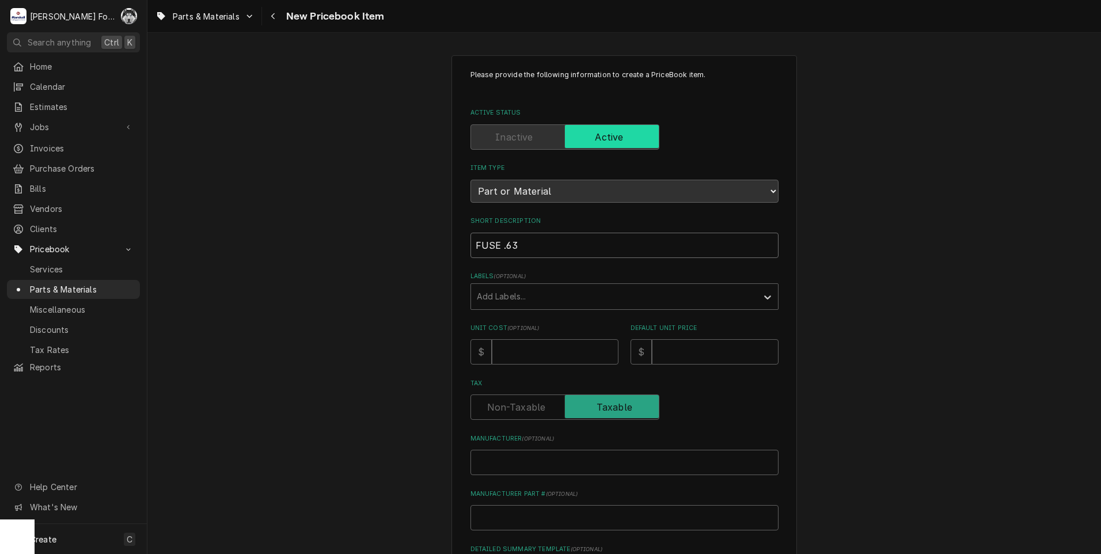
type input "FUSE .63 ("
type textarea "x"
type input "FUSE .63 (C"
type textarea "x"
type input "FUSE .63 (CH"
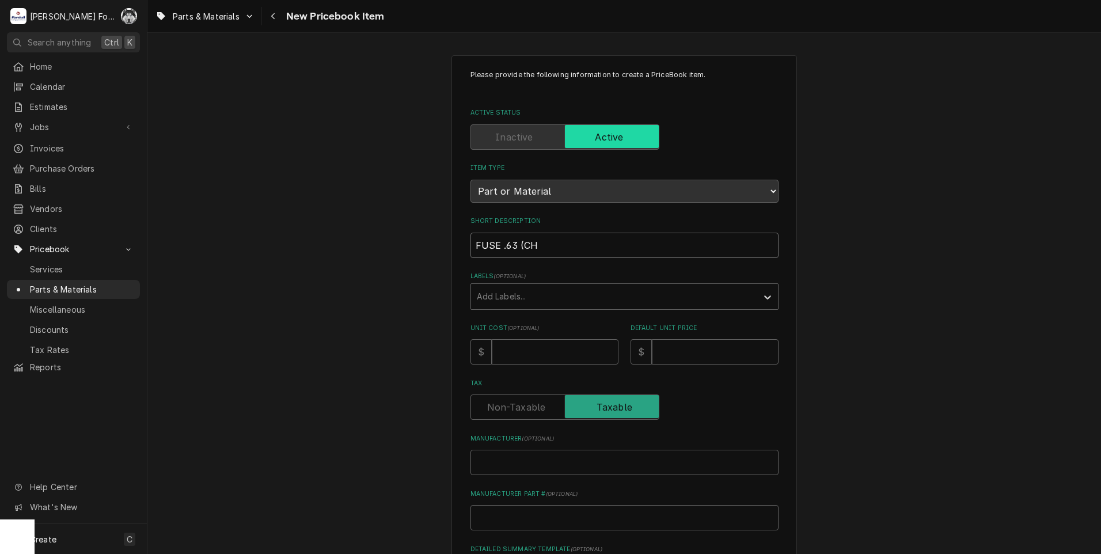
type textarea "x"
type input "FUSE .63 (CHA"
type textarea "x"
type input "FUSE .63 (CHAM"
type textarea "x"
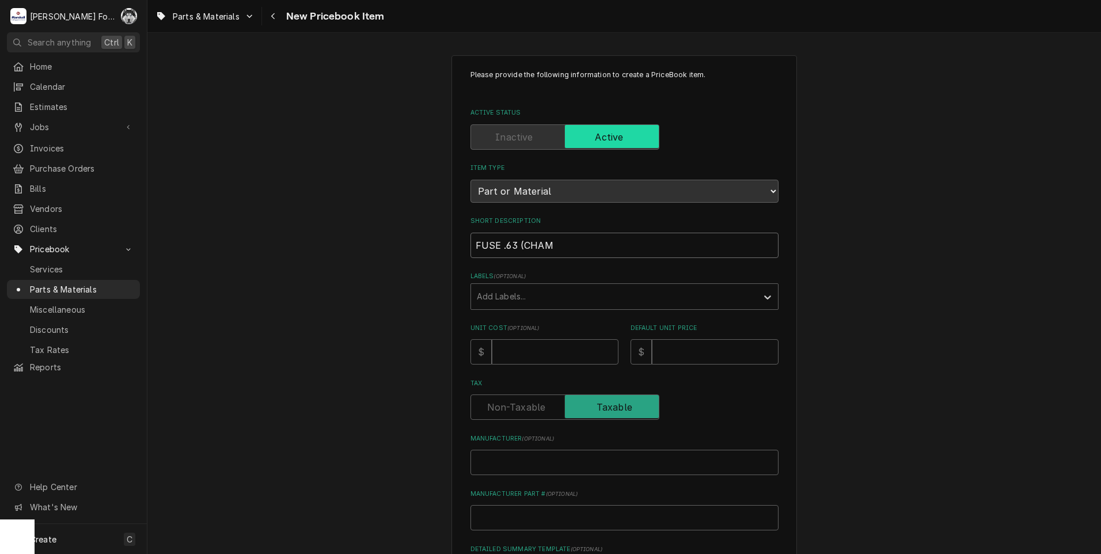
type input "FUSE .63 (CHAMP"
type textarea "x"
type input "FUSE .63 (CHAMPI"
type textarea "x"
type input "FUSE .63 (CHAMPIO"
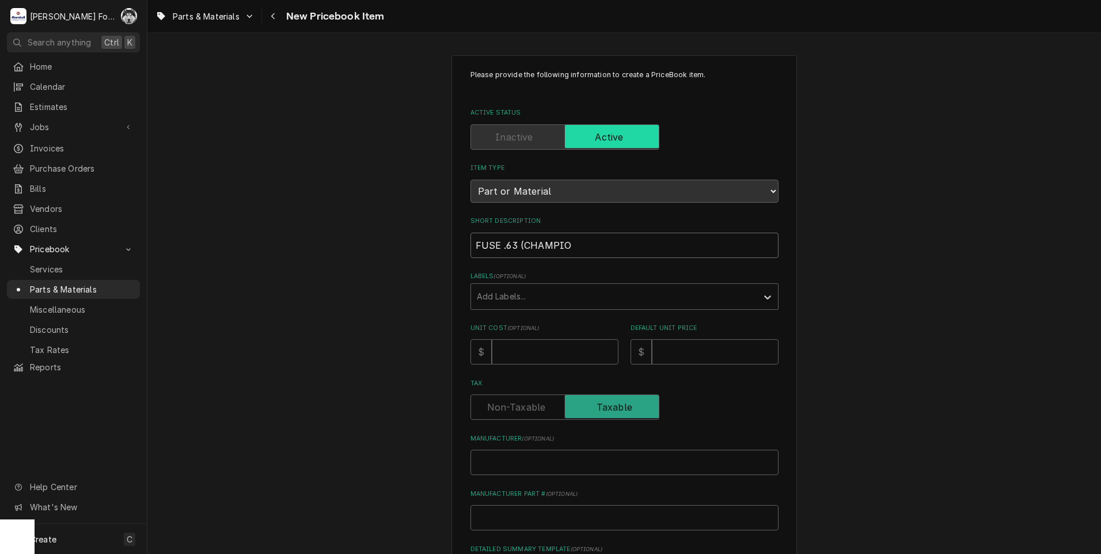
type textarea "x"
type input "FUSE .63 (CHAMPION"
type textarea "x"
type input "FUSE .63 (CHAMPION)"
type textarea "x"
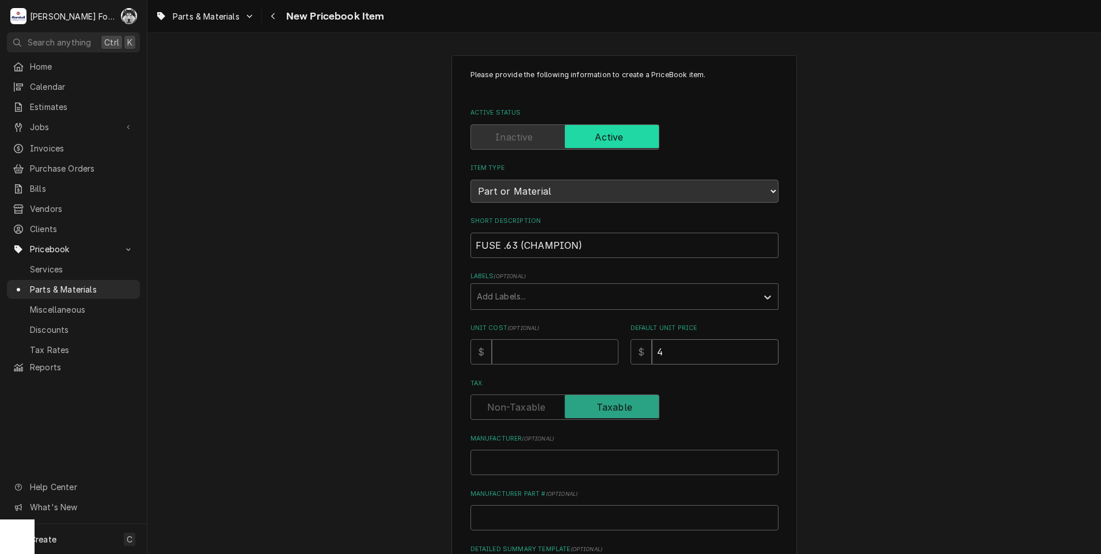
type input "4"
type textarea "x"
type input "C"
type textarea "x"
type input "CH"
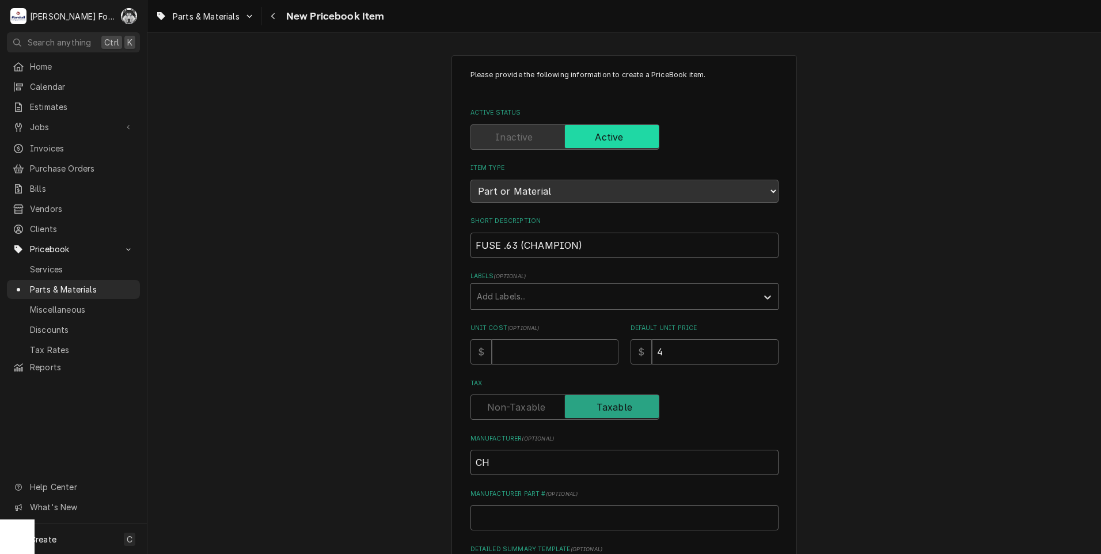
type textarea "x"
type input "CHA"
type textarea "x"
type input "CHAM"
type textarea "x"
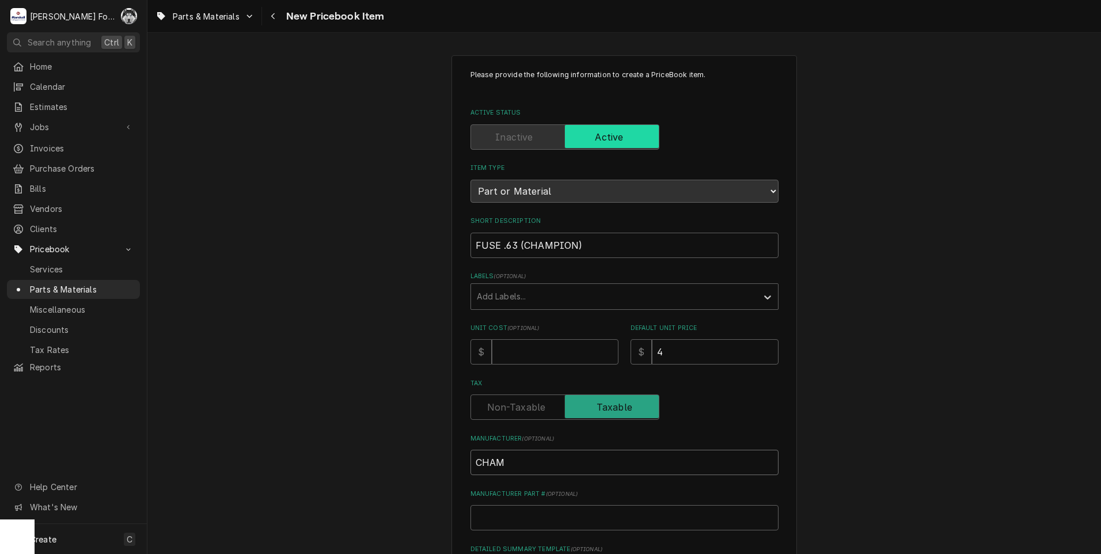
type input "CHAMP"
type textarea "x"
type input "CHAMPI"
type textarea "x"
type input "CHAMPIO"
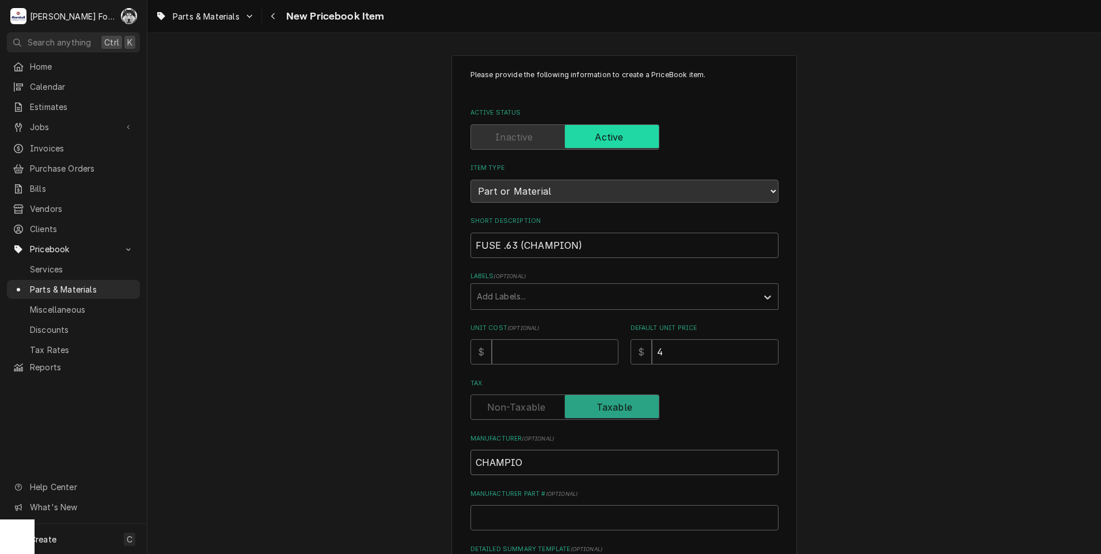
type textarea "x"
type input "CHAMPION"
type textarea "x"
type input "0"
type textarea "x"
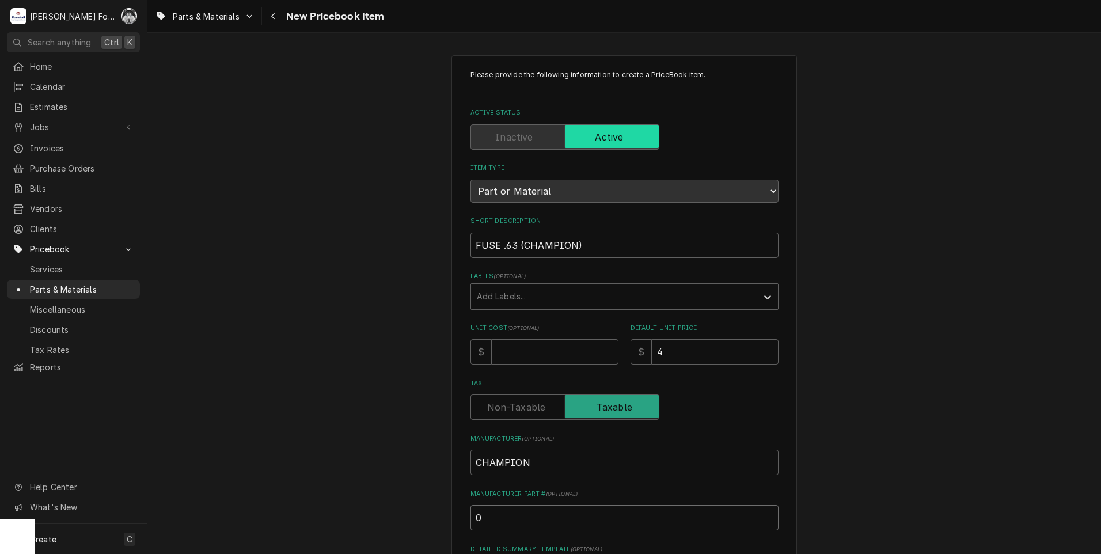
type input "05"
type textarea "x"
type input "051"
type textarea "x"
type input "0513"
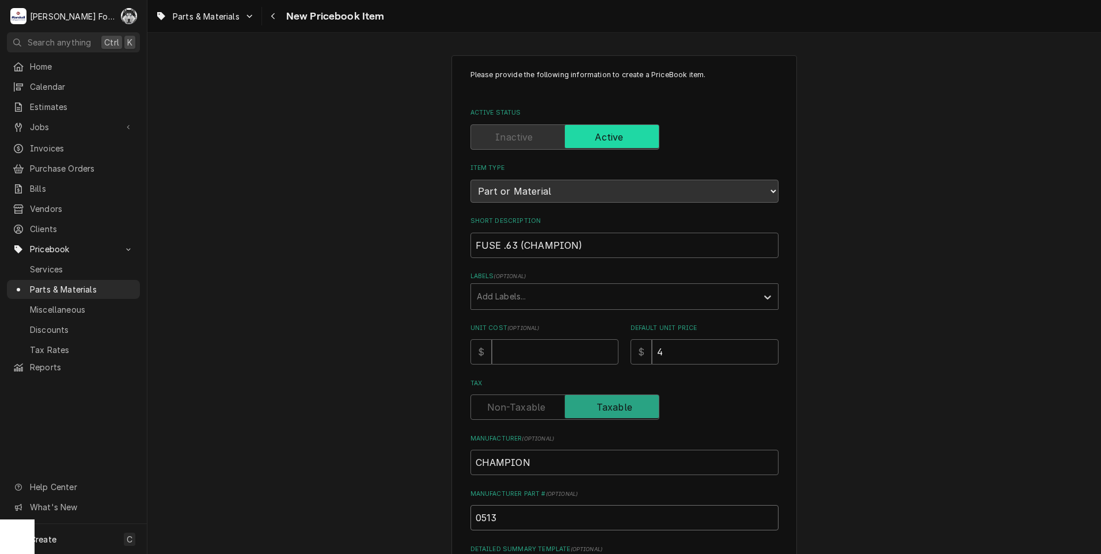
type textarea "x"
type input "05137"
type textarea "x"
type input "051379"
type textarea "x"
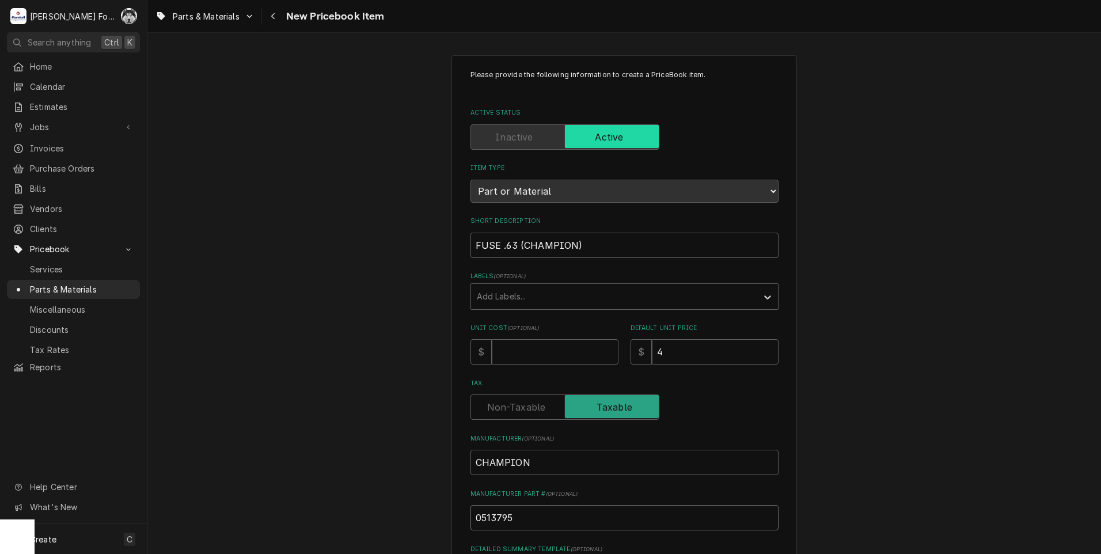
type input "0513795"
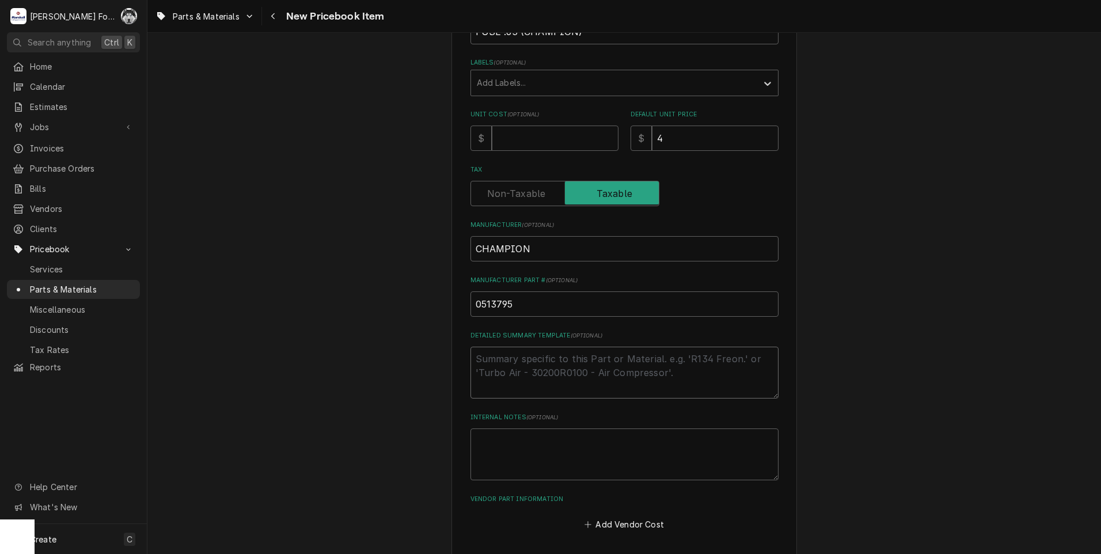
scroll to position [147, 0]
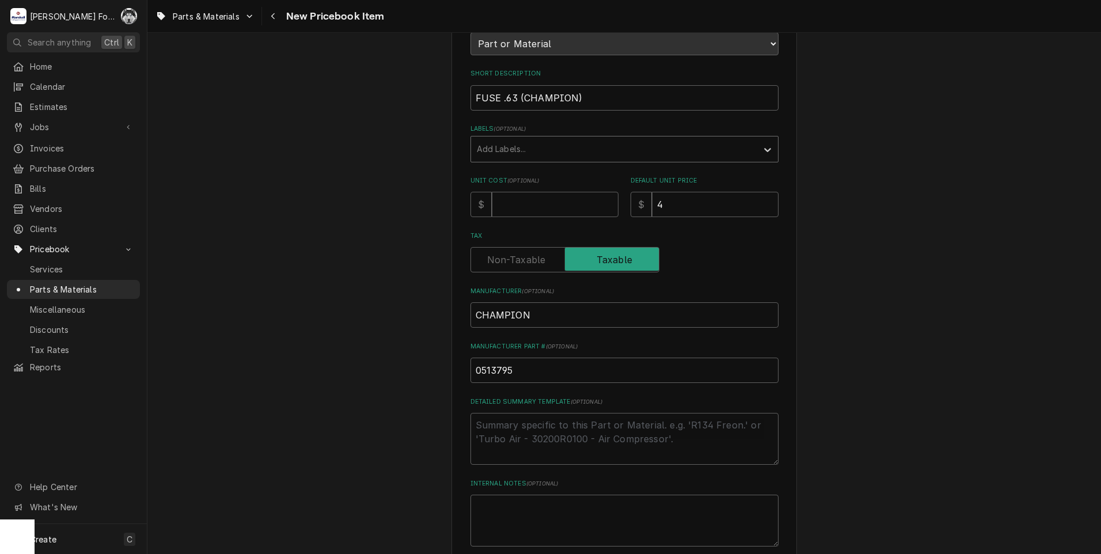
click at [525, 157] on div "Labels" at bounding box center [614, 149] width 275 height 21
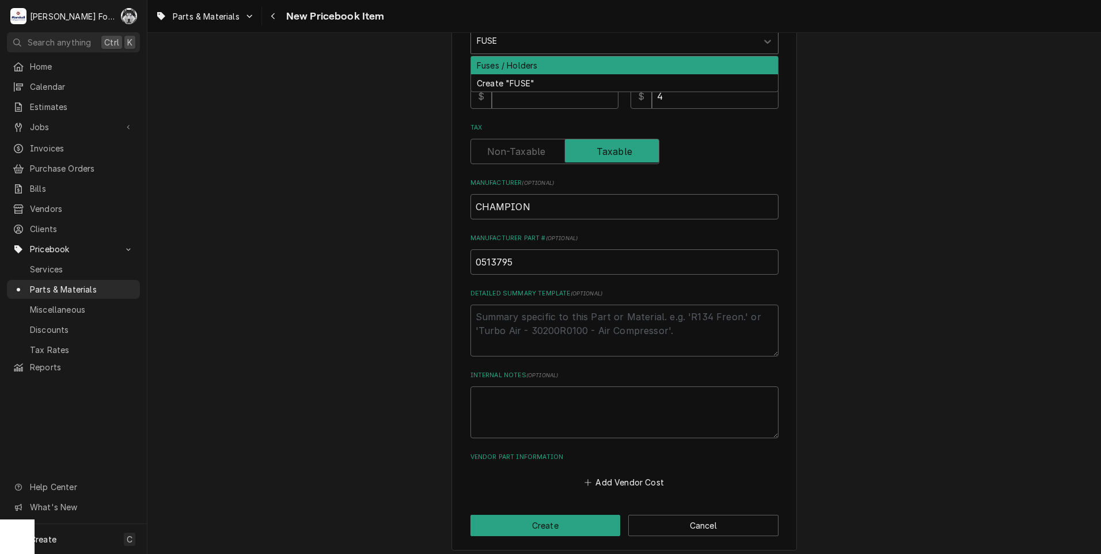
scroll to position [263, 0]
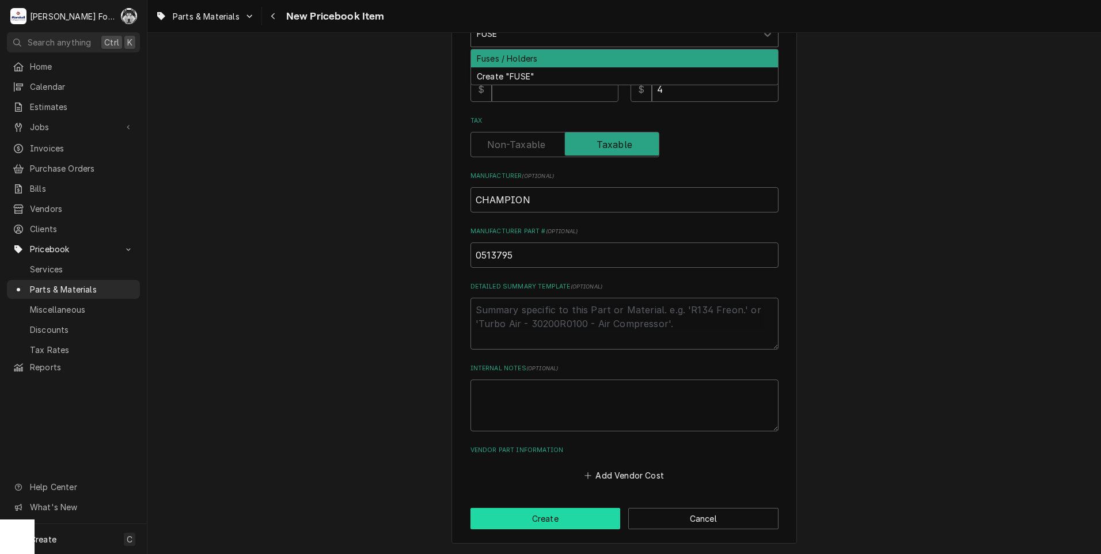
type input "FUSE"
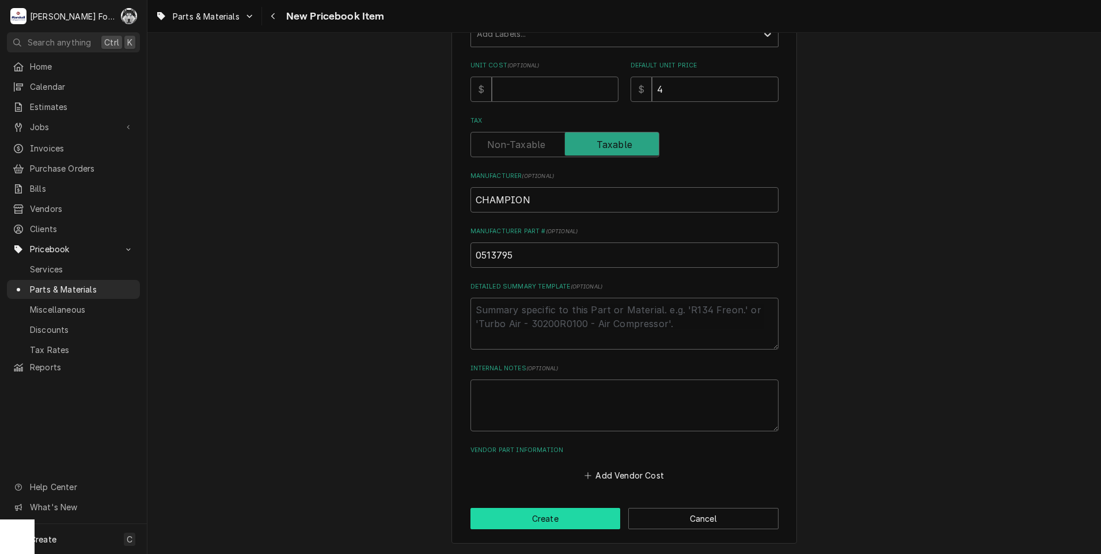
click at [553, 515] on button "Create" at bounding box center [545, 518] width 150 height 21
type textarea "x"
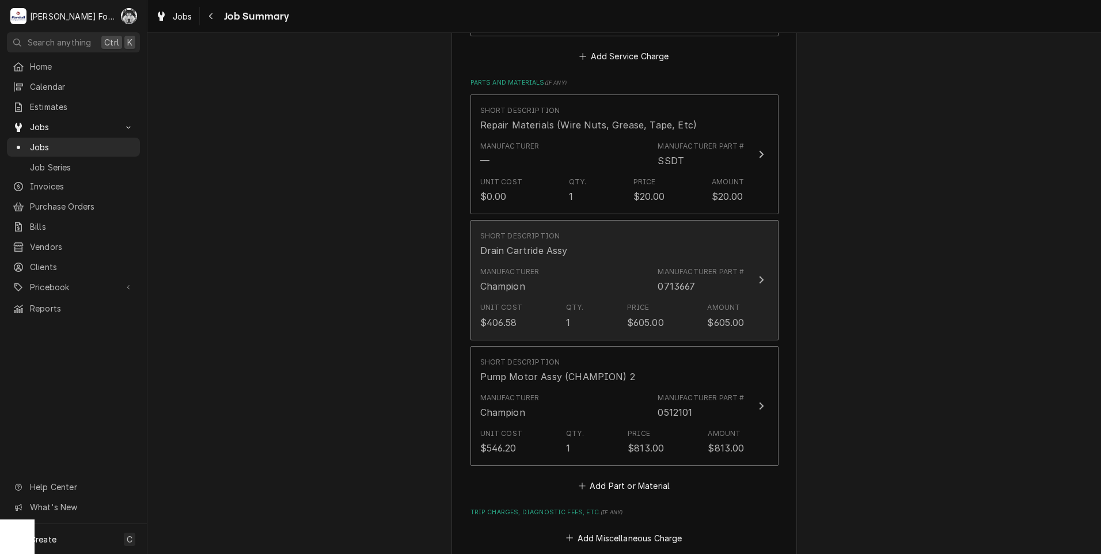
scroll to position [1439, 0]
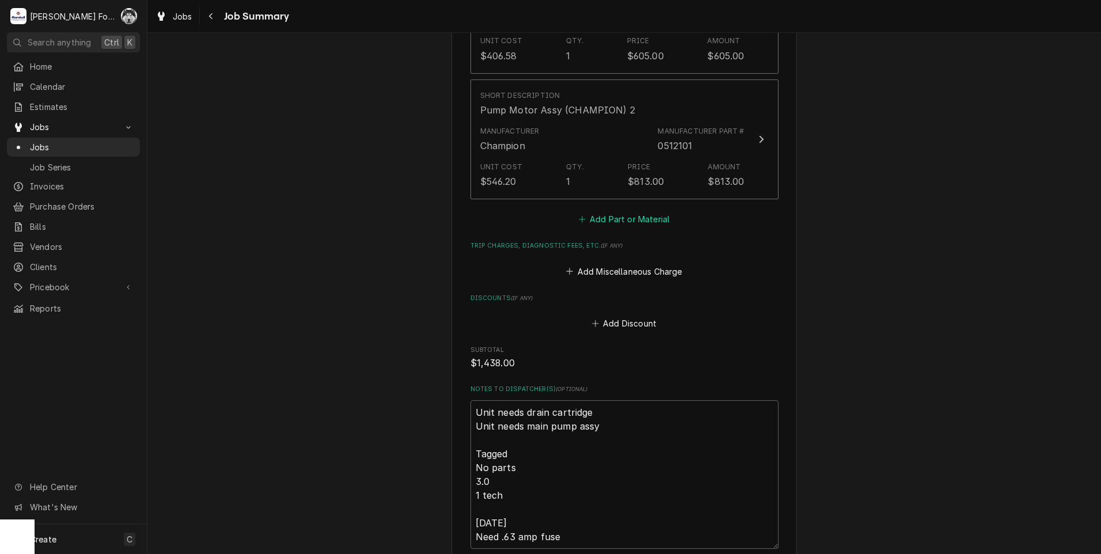
click at [646, 211] on button "Add Part or Material" at bounding box center [623, 219] width 95 height 16
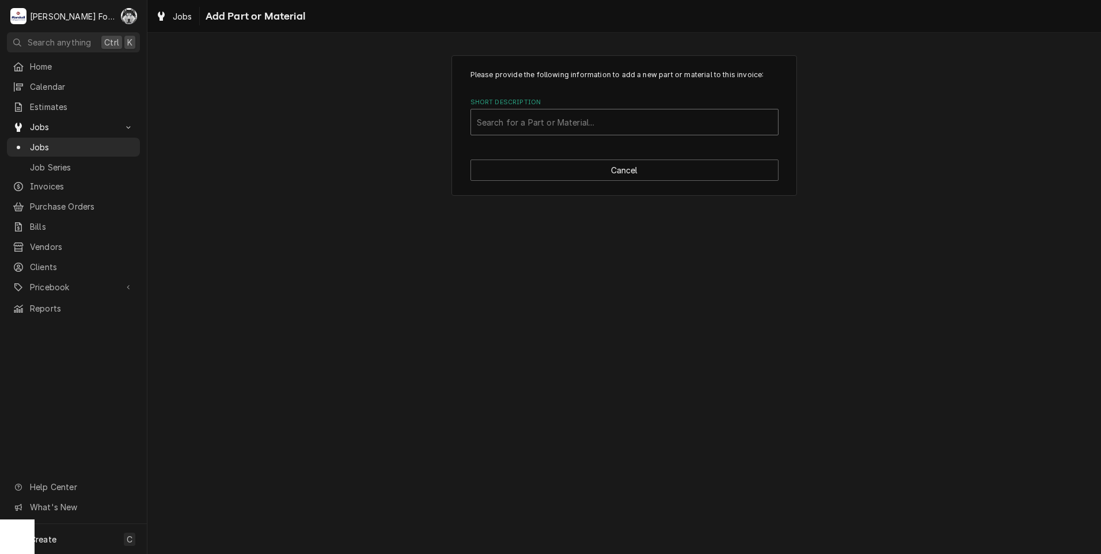
click at [603, 121] on div "Short Description" at bounding box center [624, 122] width 295 height 21
type input "0513795"
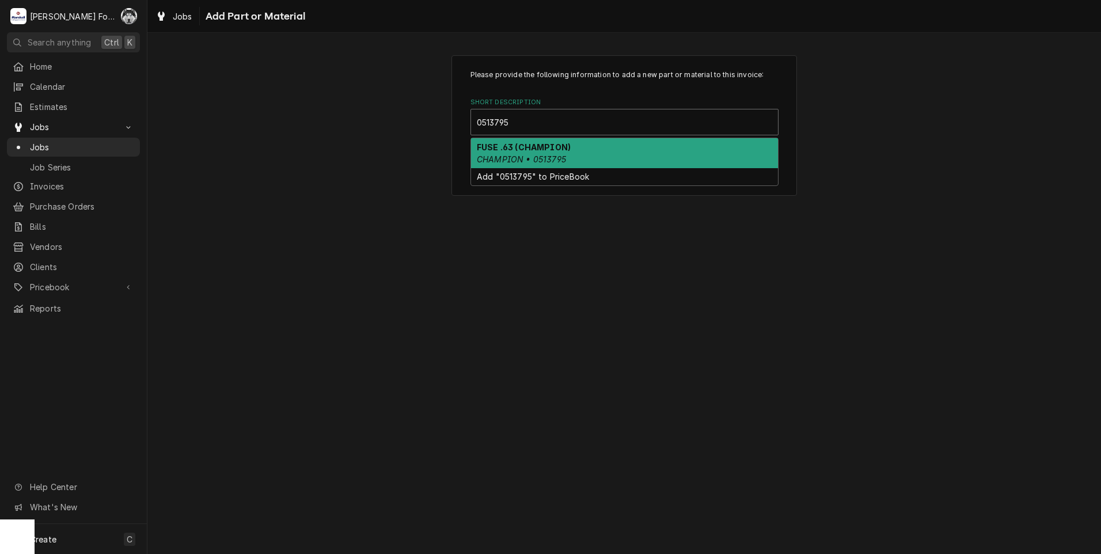
click at [586, 155] on div "FUSE .63 (CHAMPION) CHAMPION • 0513795" at bounding box center [624, 153] width 307 height 30
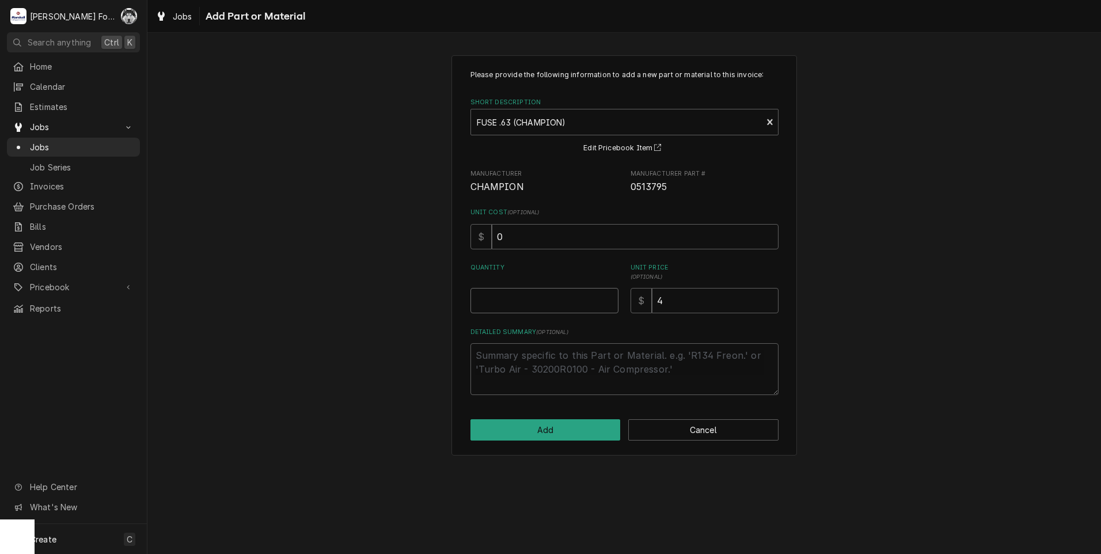
type textarea "x"
type input "0.5"
click at [607, 296] on input "0.5" at bounding box center [544, 300] width 148 height 25
type textarea "x"
type input "1"
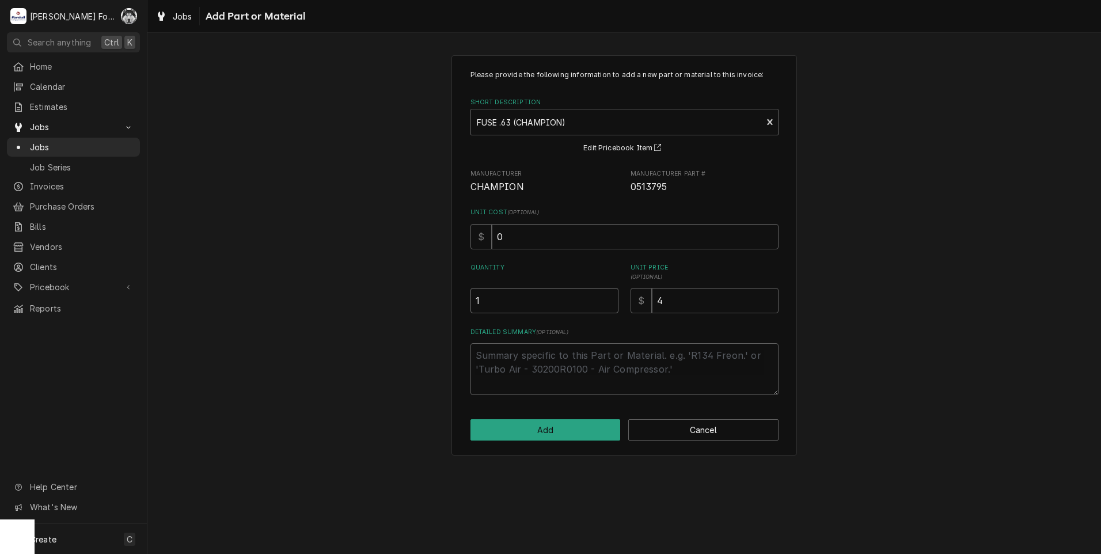
click at [607, 296] on input "1" at bounding box center [544, 300] width 148 height 25
click at [534, 427] on button "Add" at bounding box center [545, 429] width 150 height 21
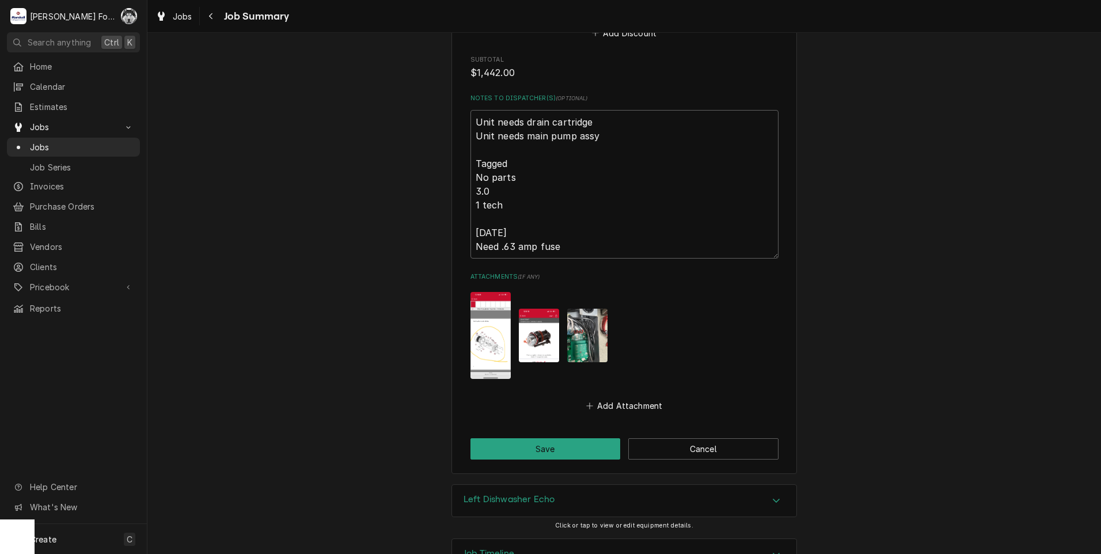
scroll to position [1880, 0]
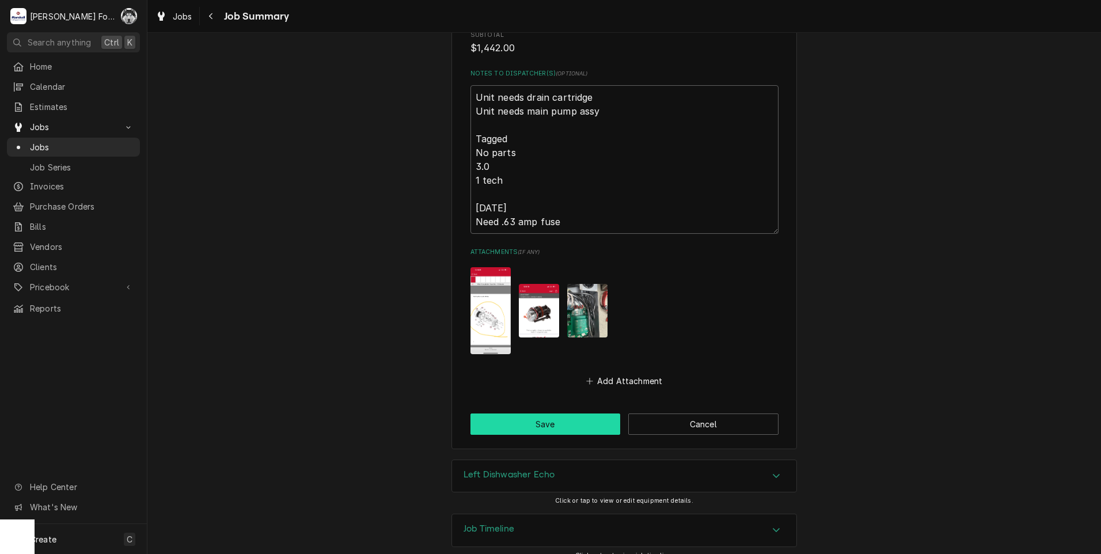
click at [541, 413] on button "Save" at bounding box center [545, 423] width 150 height 21
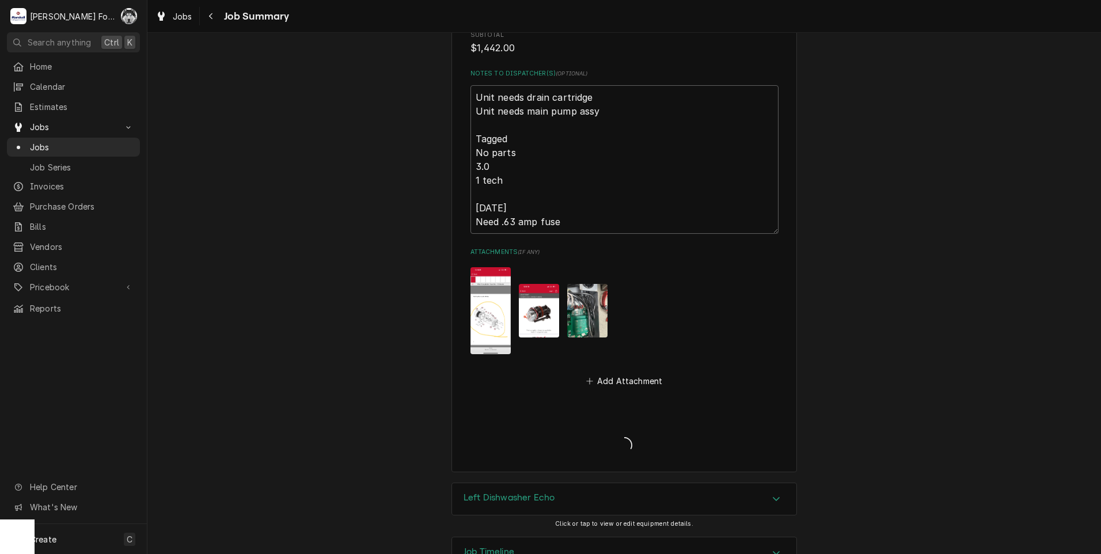
type textarea "x"
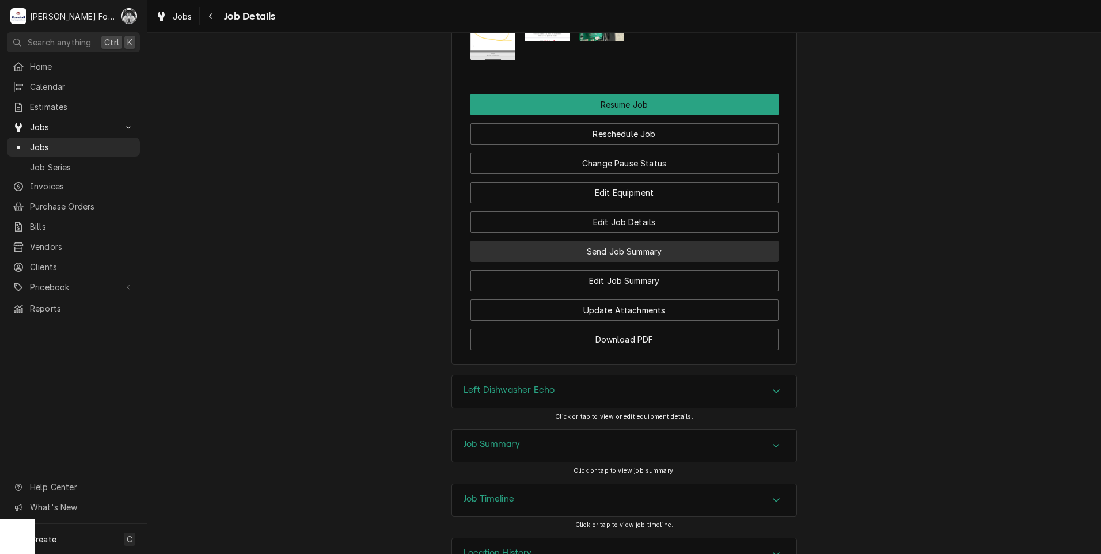
scroll to position [1785, 0]
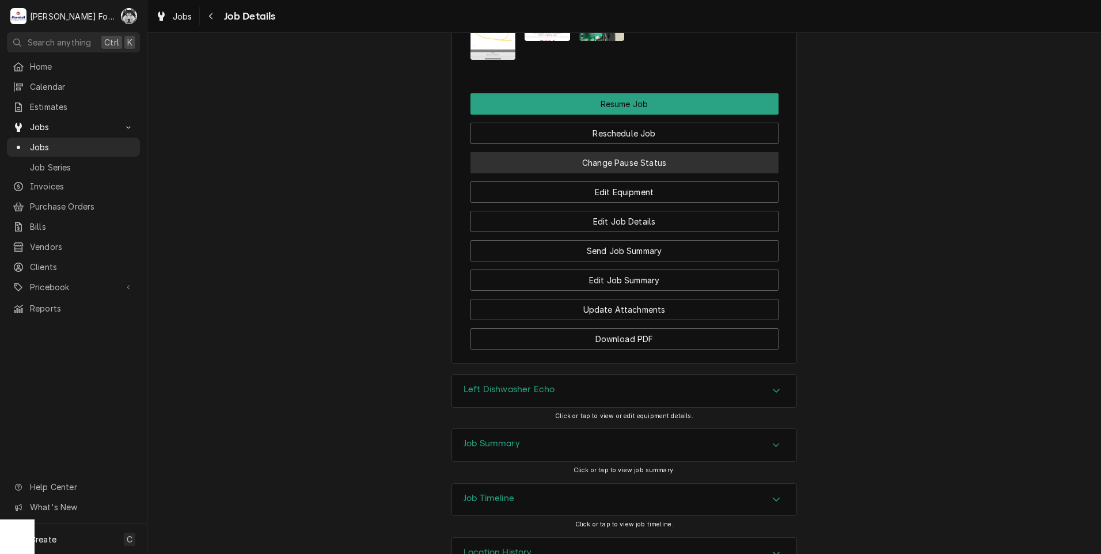
click at [600, 164] on button "Change Pause Status" at bounding box center [624, 162] width 308 height 21
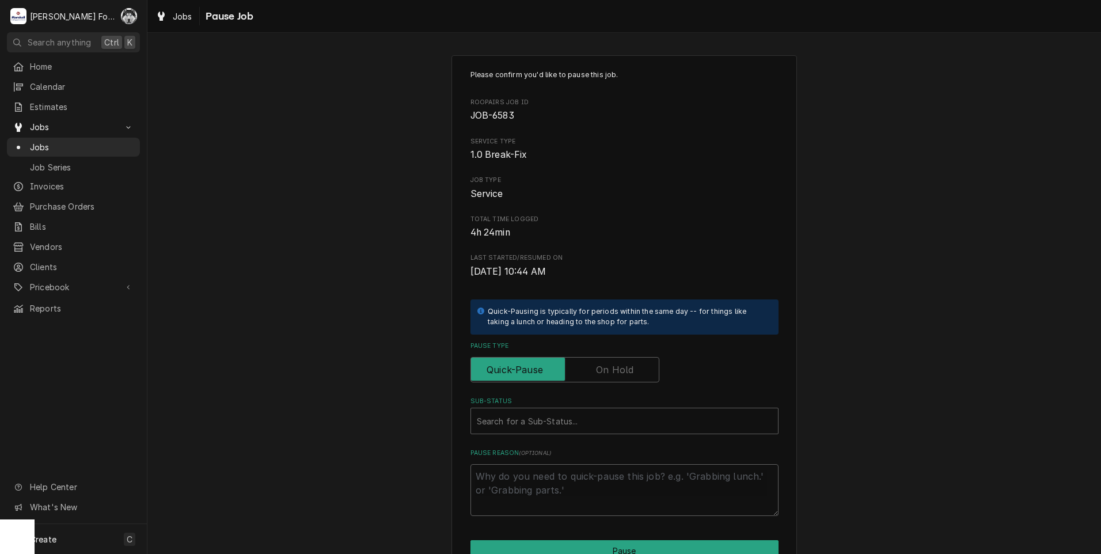
click at [610, 370] on label "Pause Type" at bounding box center [564, 369] width 189 height 25
click at [610, 370] on input "Pause Type" at bounding box center [565, 369] width 178 height 25
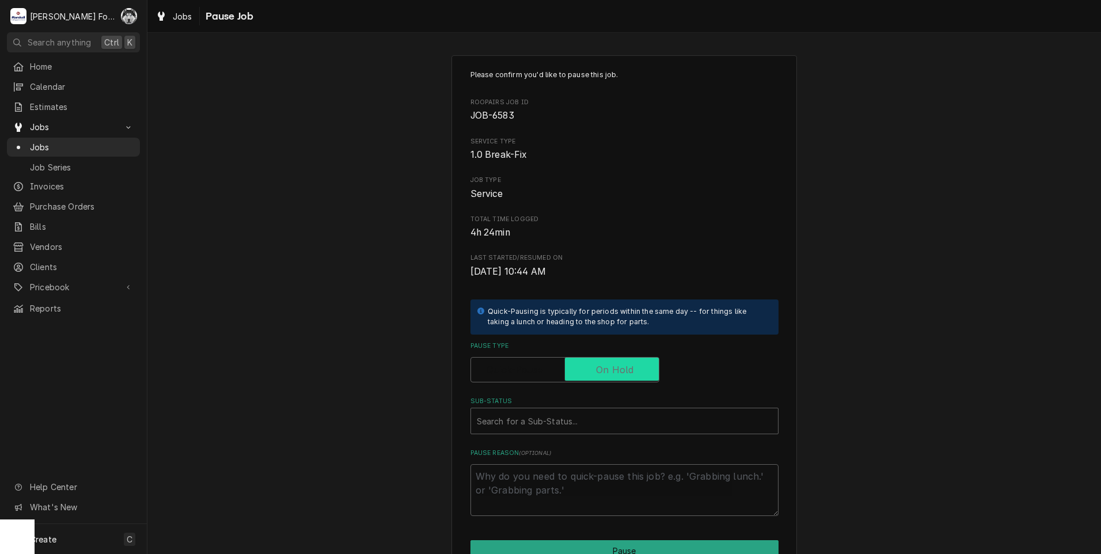
checkbox input "true"
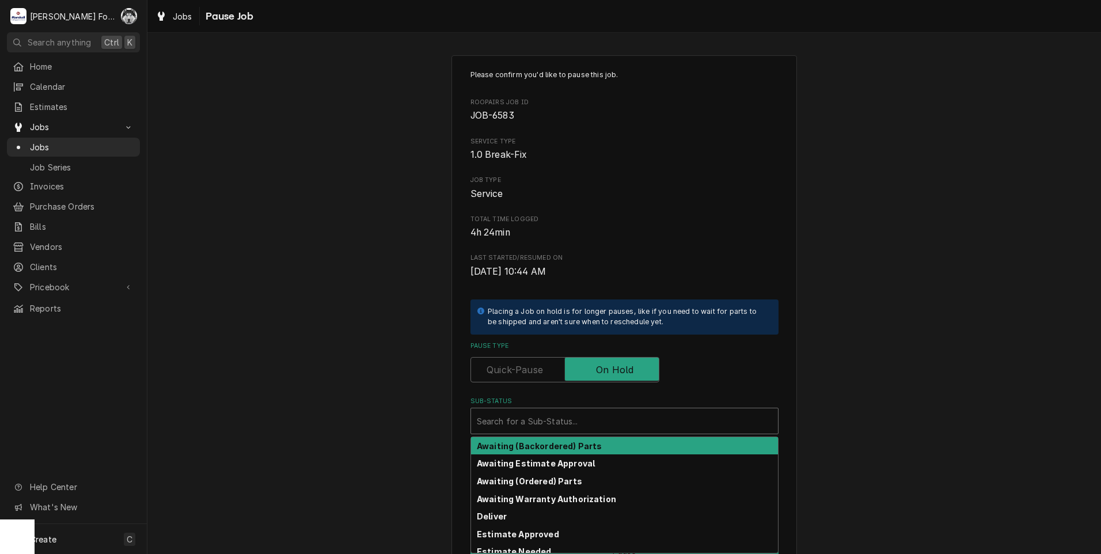
click at [579, 420] on div "Sub-Status" at bounding box center [624, 420] width 295 height 21
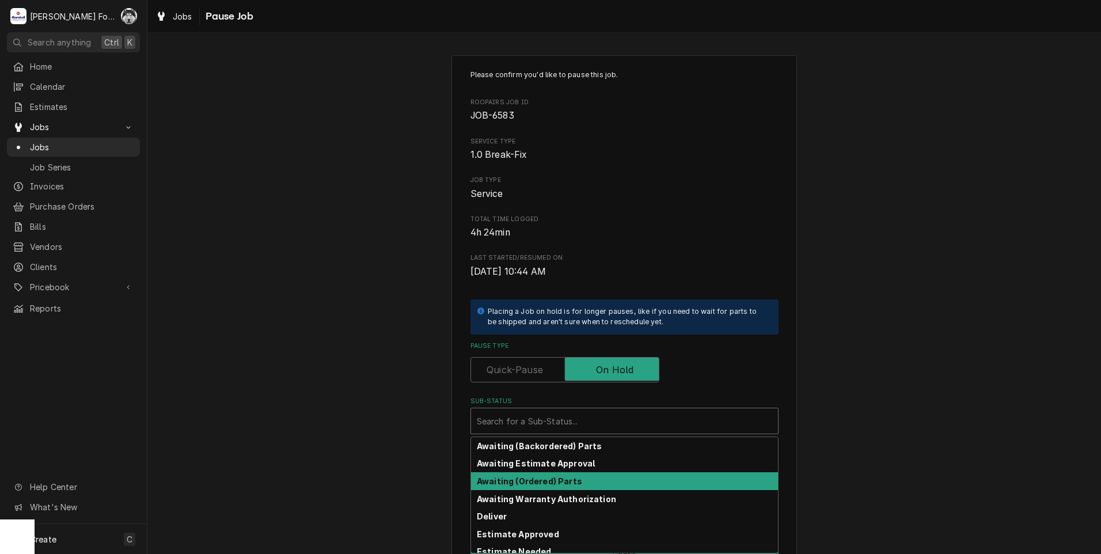
click at [534, 482] on strong "Awaiting (Ordered) Parts" at bounding box center [529, 481] width 105 height 10
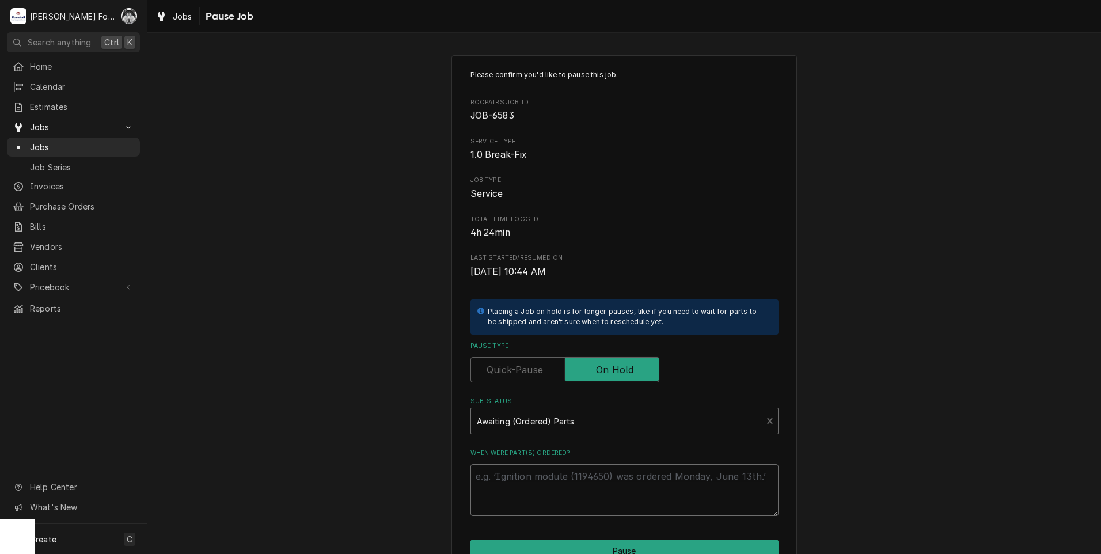
click at [512, 497] on textarea "When were part(s) ordered?" at bounding box center [624, 490] width 308 height 52
type textarea "x"
type textarea "9"
type textarea "x"
type textarea "9/"
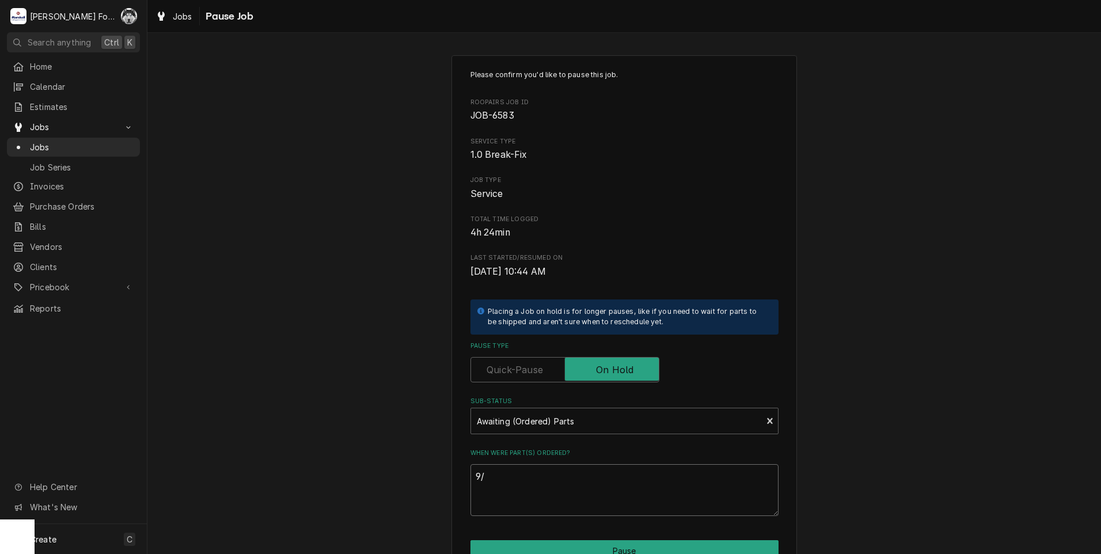
type textarea "x"
type textarea "9/2"
type textarea "x"
type textarea "9/2/"
type textarea "x"
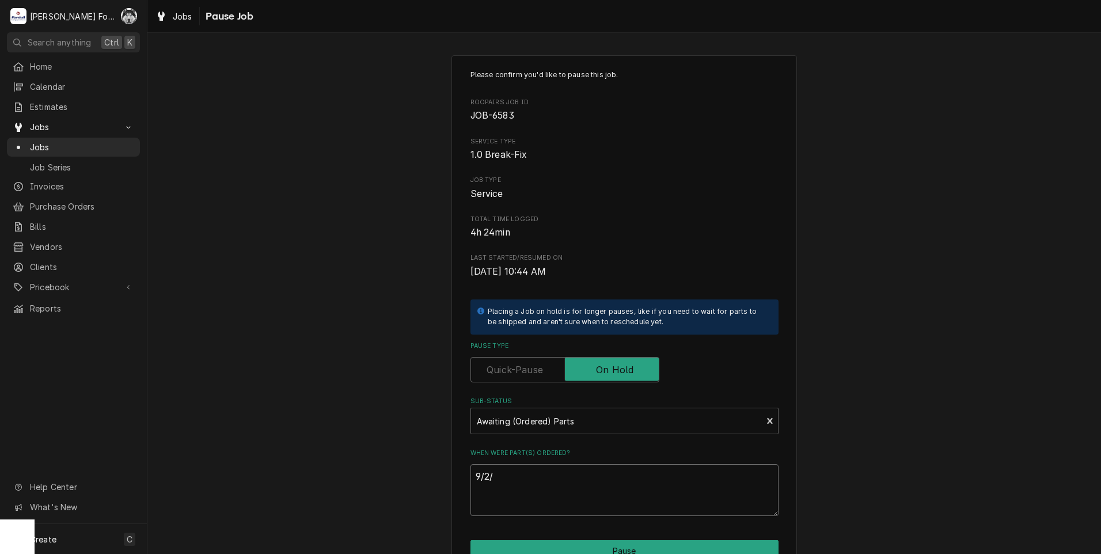
type textarea "9/2/2"
type textarea "x"
type textarea "9/2/20"
type textarea "x"
type textarea "9/2/202"
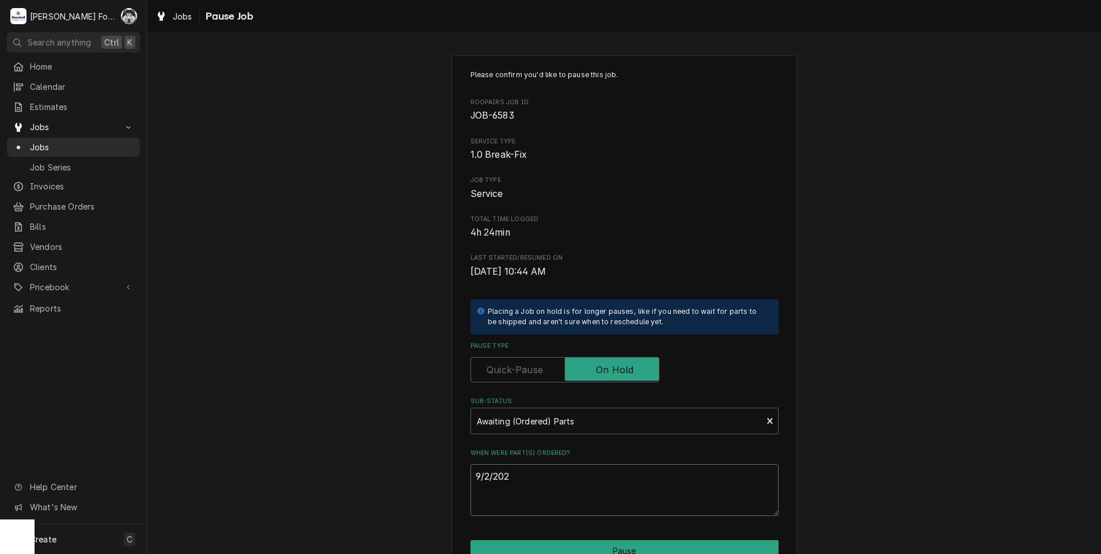
type textarea "x"
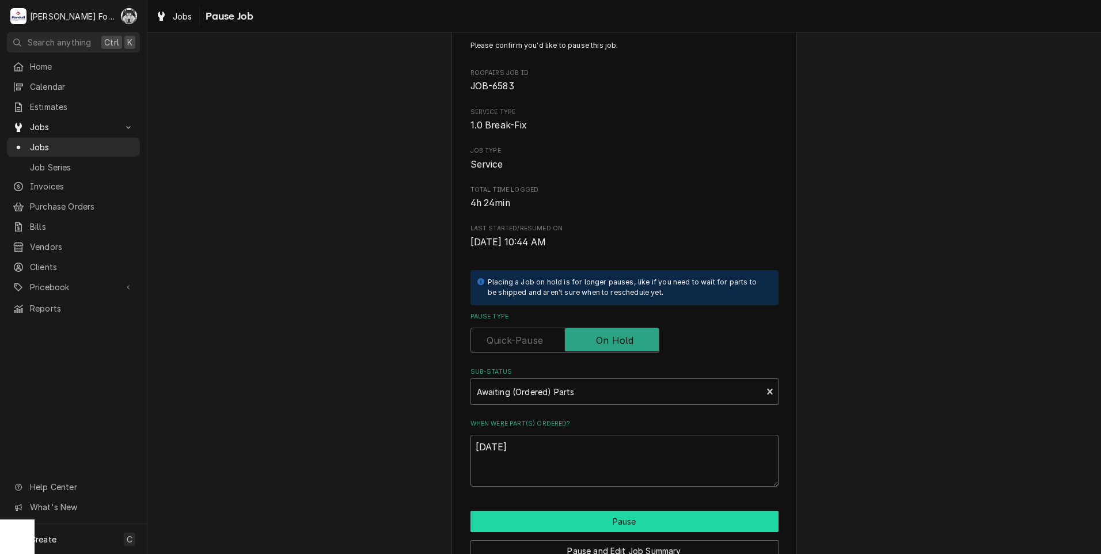
scroll to position [58, 0]
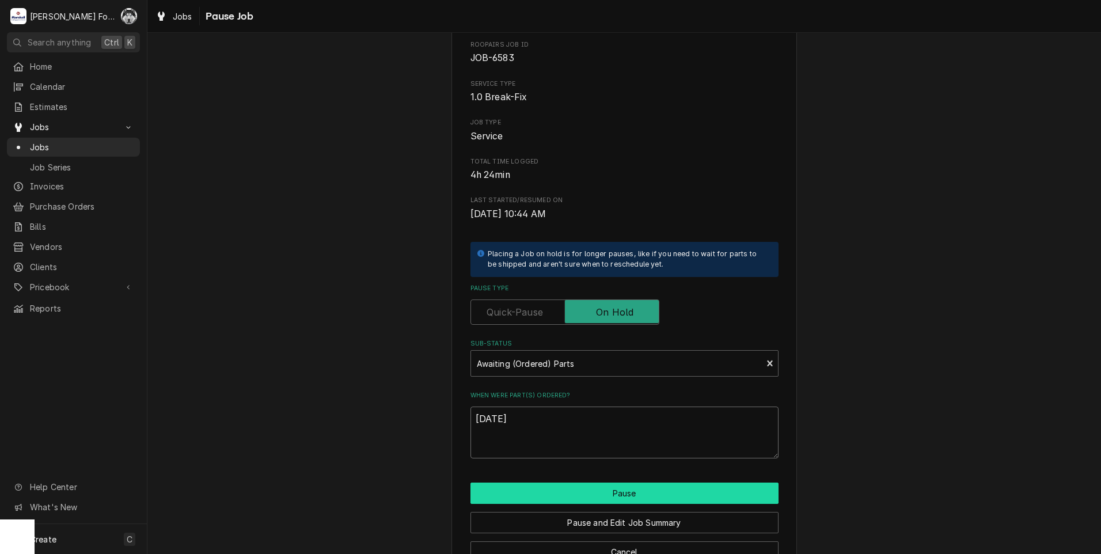
type textarea "[DATE]"
click at [548, 491] on button "Pause" at bounding box center [624, 492] width 308 height 21
type textarea "x"
